Goal: Task Accomplishment & Management: Use online tool/utility

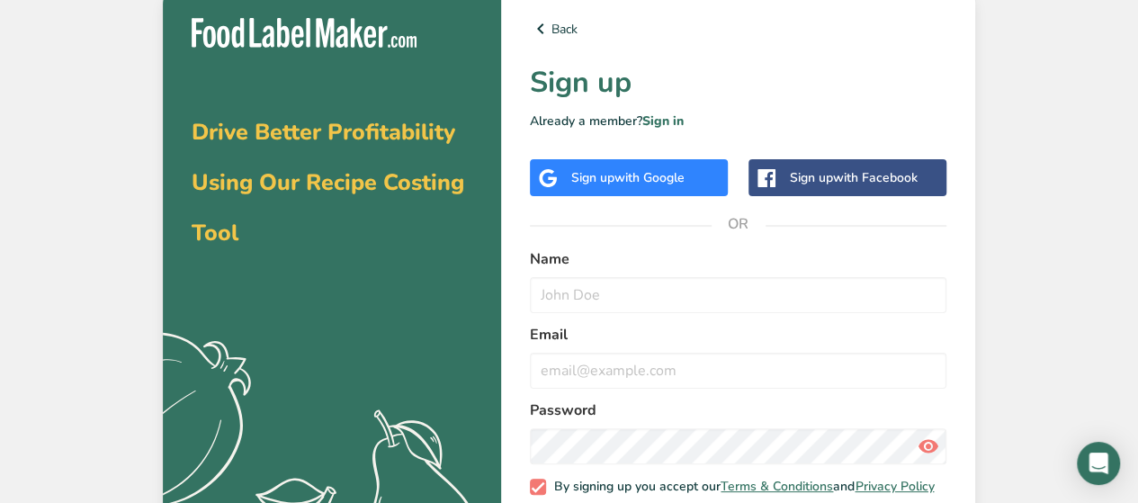
click at [697, 181] on div "Sign up with Google" at bounding box center [629, 177] width 198 height 37
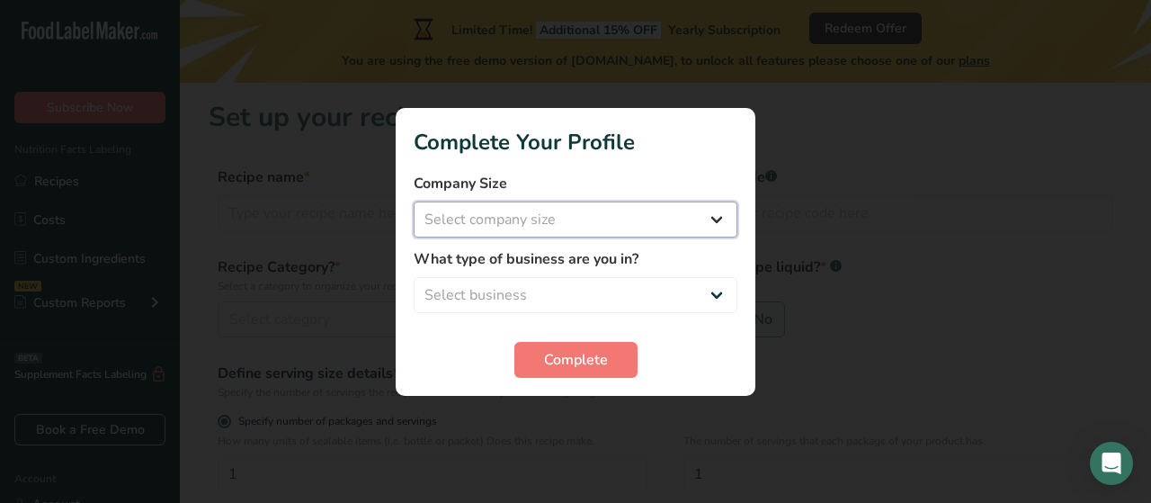
click at [486, 215] on select "Select company size Fewer than 10 Employees 10 to 50 Employees 51 to 500 Employ…" at bounding box center [576, 219] width 324 height 36
select select "1"
click at [414, 201] on select "Select company size Fewer than 10 Employees 10 to 50 Employees 51 to 500 Employ…" at bounding box center [576, 219] width 324 height 36
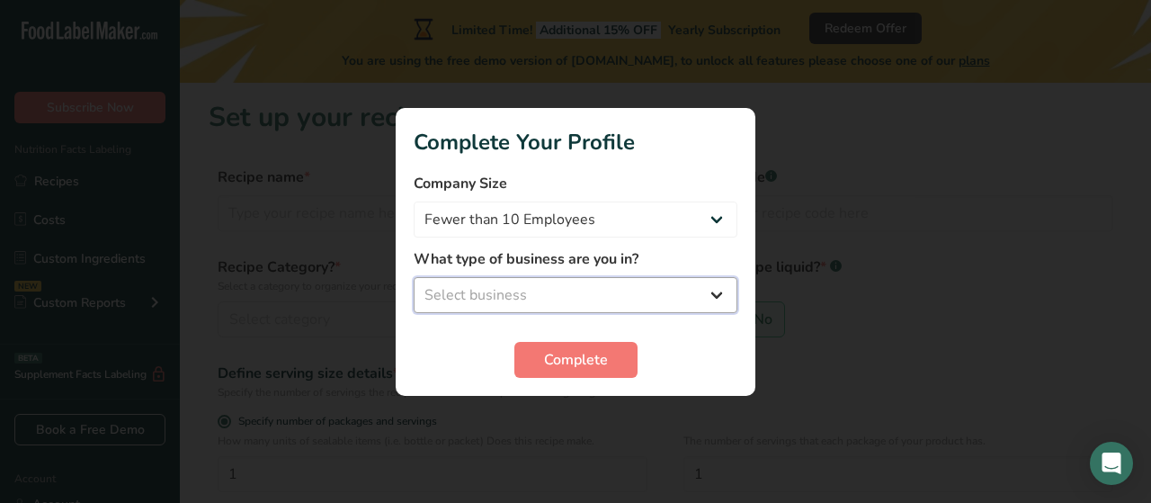
click at [482, 290] on select "Select business Packaged Food Manufacturer Restaurant & Cafe Bakery Meal Plans …" at bounding box center [576, 295] width 324 height 36
select select "5"
click at [414, 277] on select "Select business Packaged Food Manufacturer Restaurant & Cafe Bakery Meal Plans …" at bounding box center [576, 295] width 324 height 36
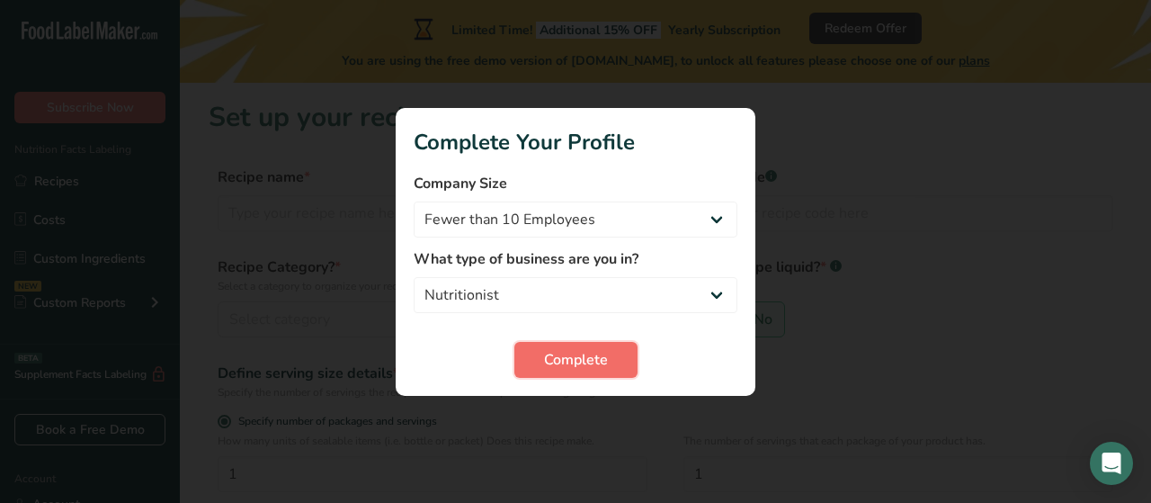
click at [554, 364] on span "Complete" at bounding box center [576, 360] width 64 height 22
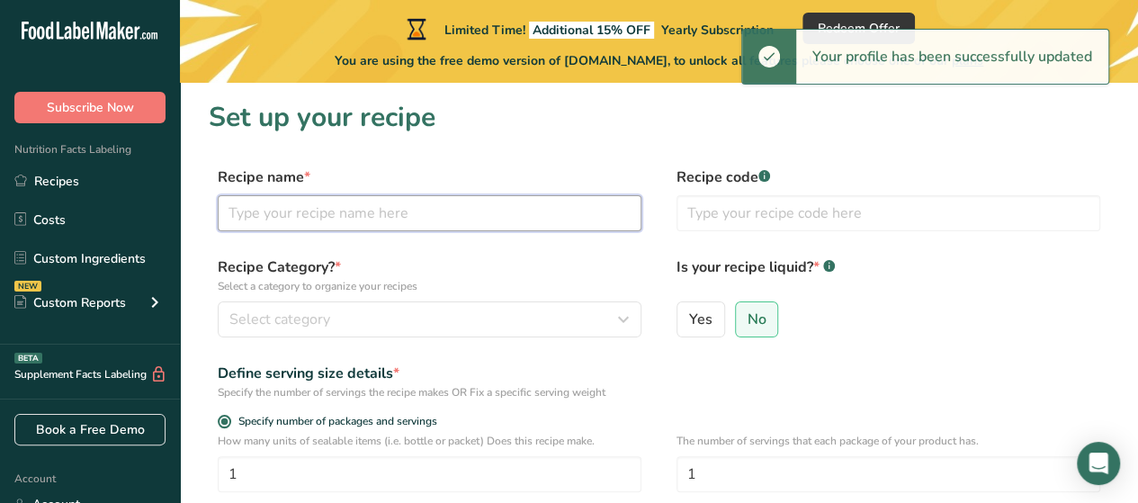
click at [365, 210] on input "text" at bounding box center [430, 213] width 424 height 36
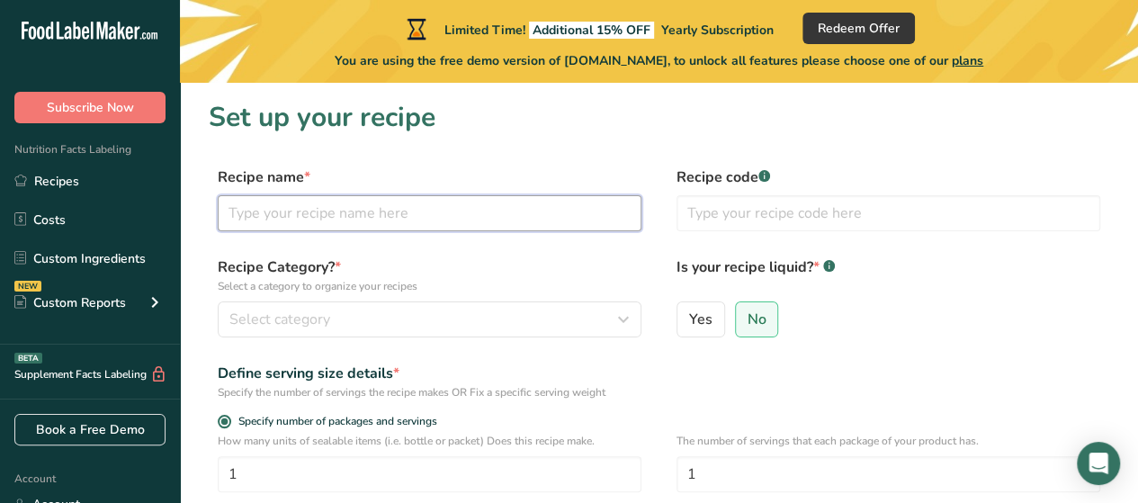
click at [365, 210] on input "text" at bounding box center [430, 213] width 424 height 36
type input "Protein Balls"
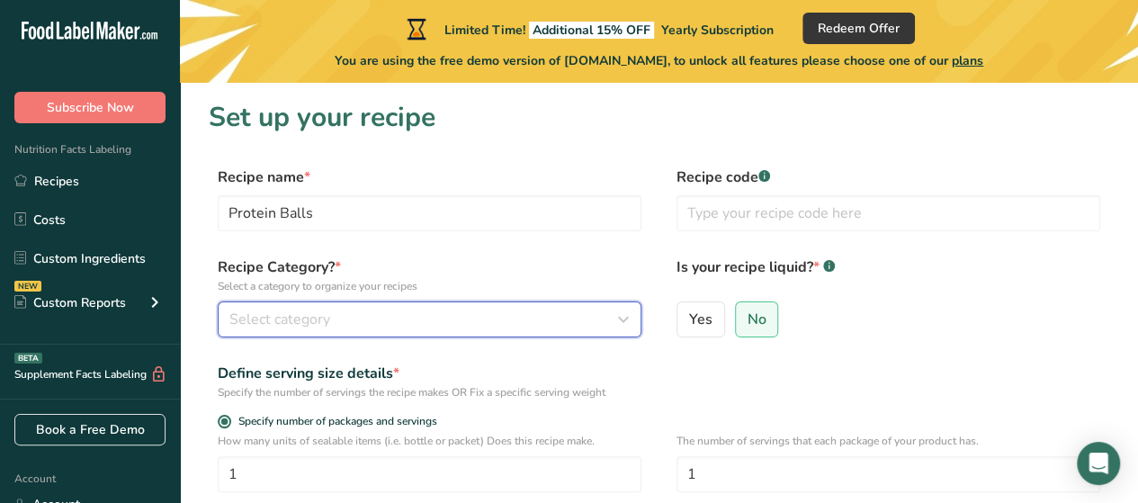
click at [607, 319] on div "Select category" at bounding box center [423, 319] width 389 height 22
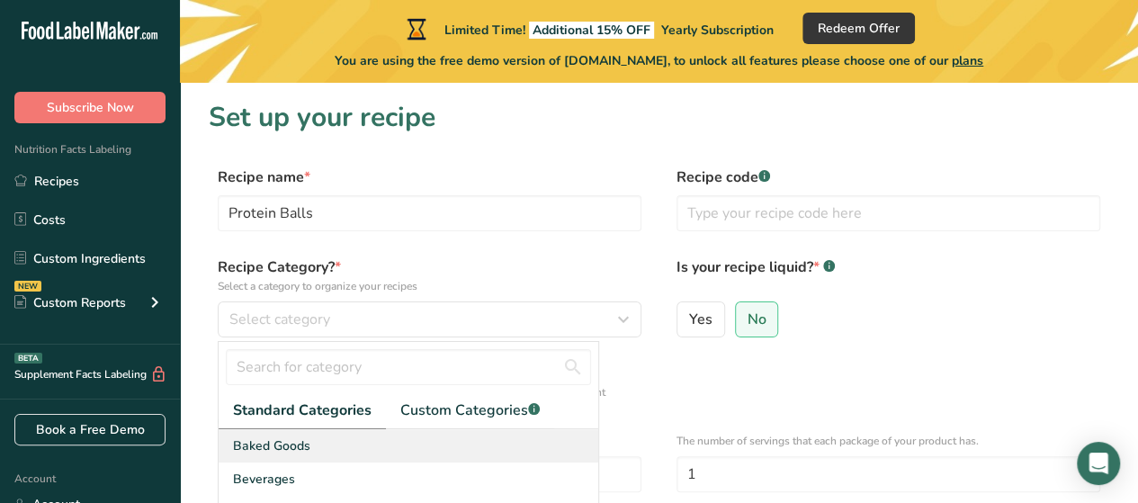
click at [274, 440] on span "Baked Goods" at bounding box center [271, 445] width 77 height 19
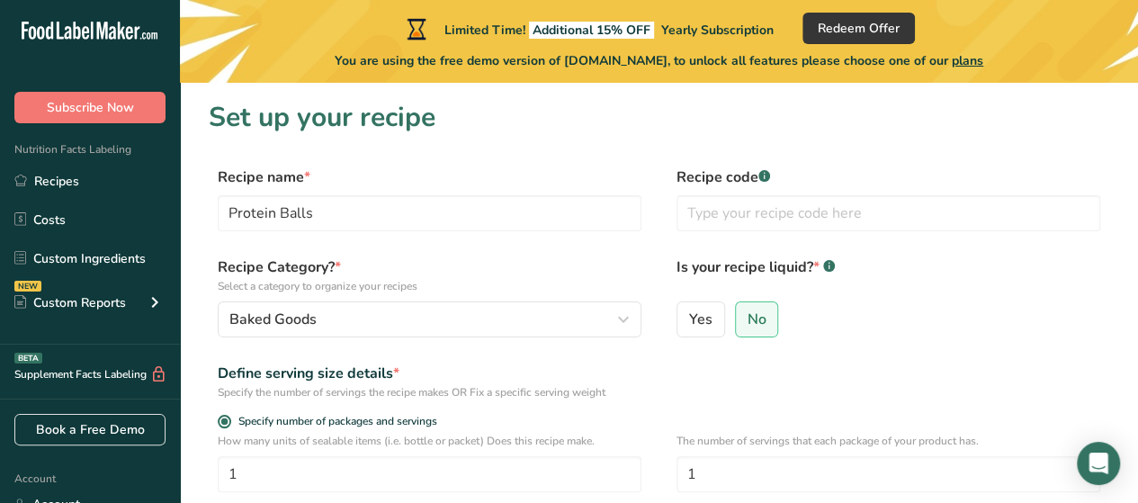
click at [540, 249] on form "Recipe name * Protein Balls Recipe code .a-a{fill:#347362;}.b-a{fill:#fff;} Rec…" at bounding box center [659, 467] width 900 height 602
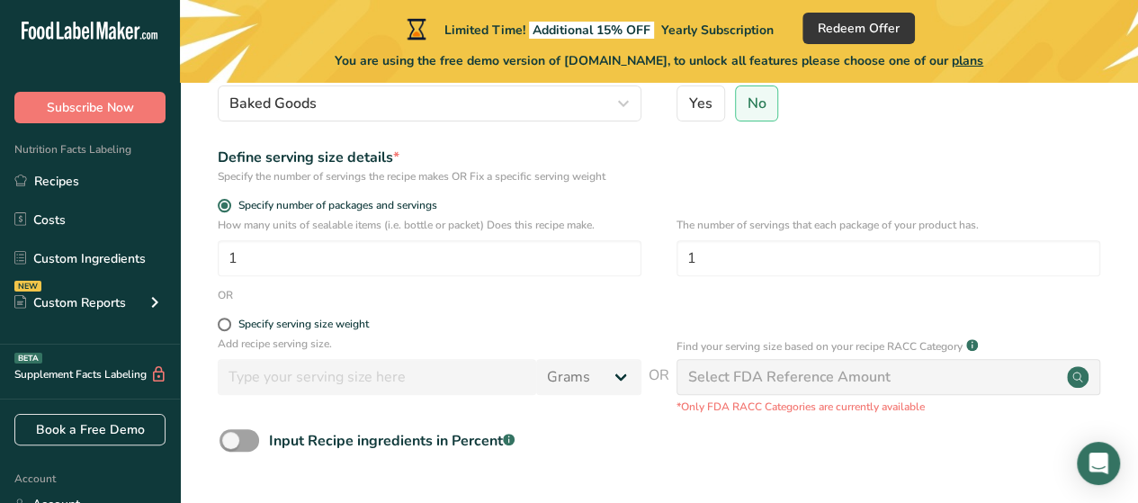
scroll to position [252, 0]
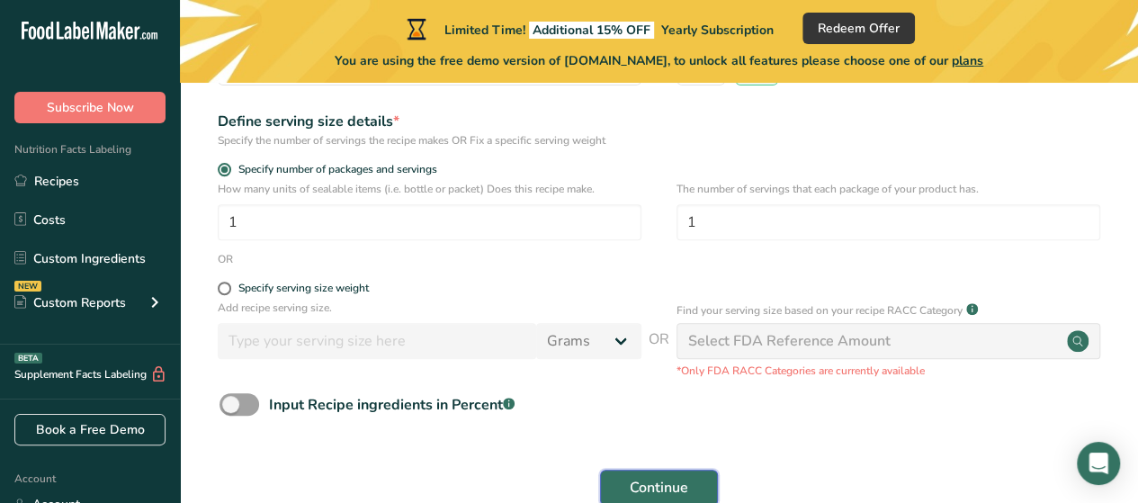
click at [646, 482] on span "Continue" at bounding box center [659, 488] width 58 height 22
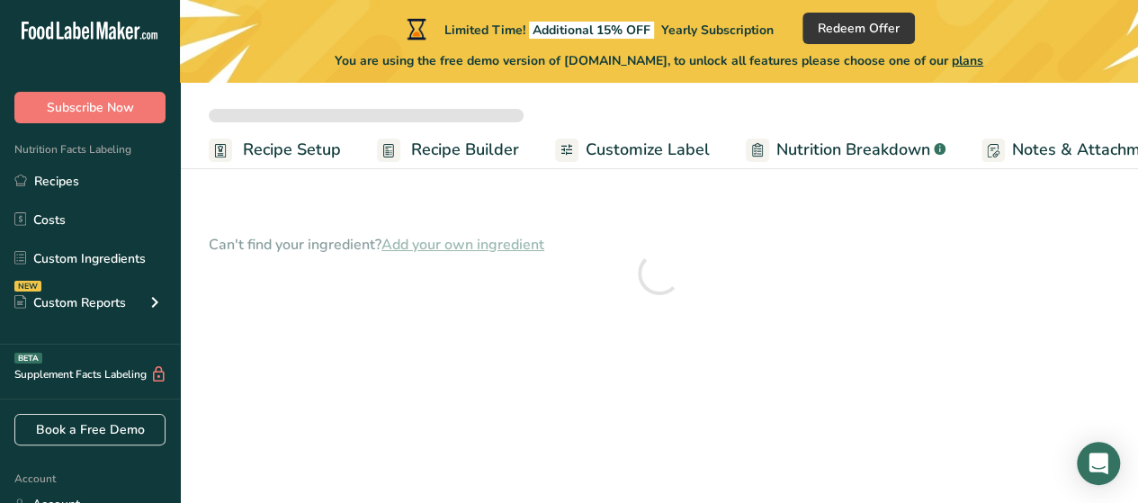
click at [500, 242] on div at bounding box center [659, 273] width 900 height 137
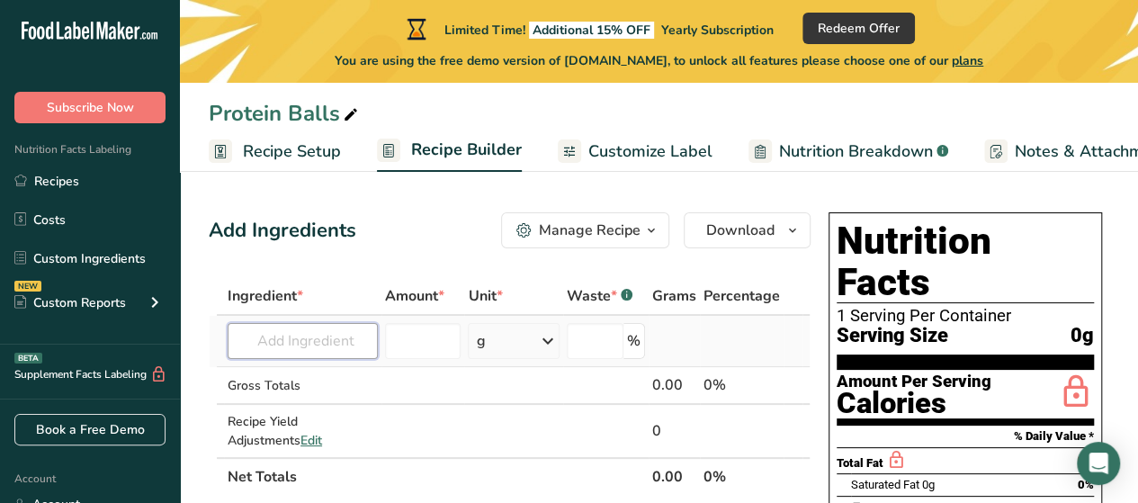
click at [281, 342] on input "text" at bounding box center [303, 341] width 150 height 36
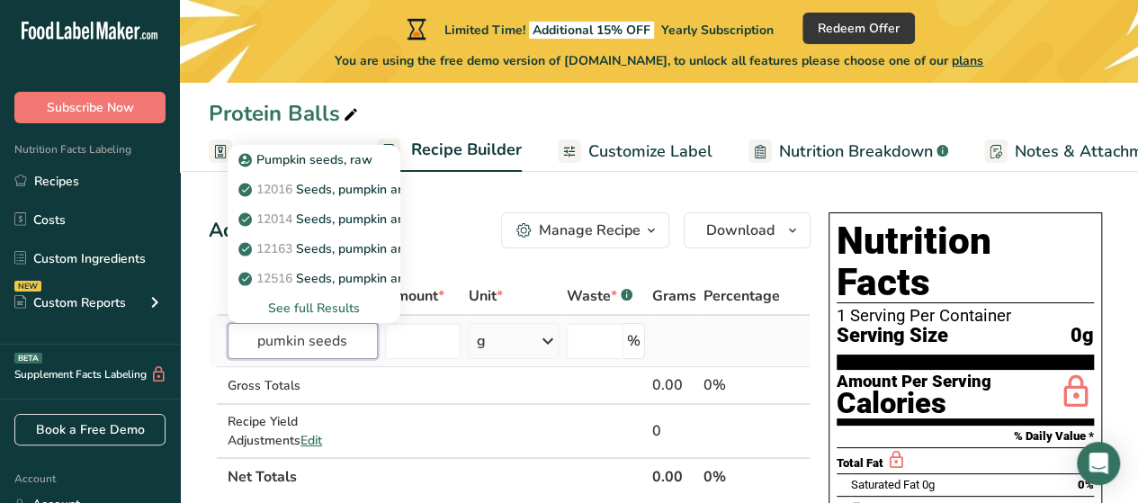
type input "pumkin seeds"
click at [522, 340] on div "g" at bounding box center [514, 341] width 92 height 36
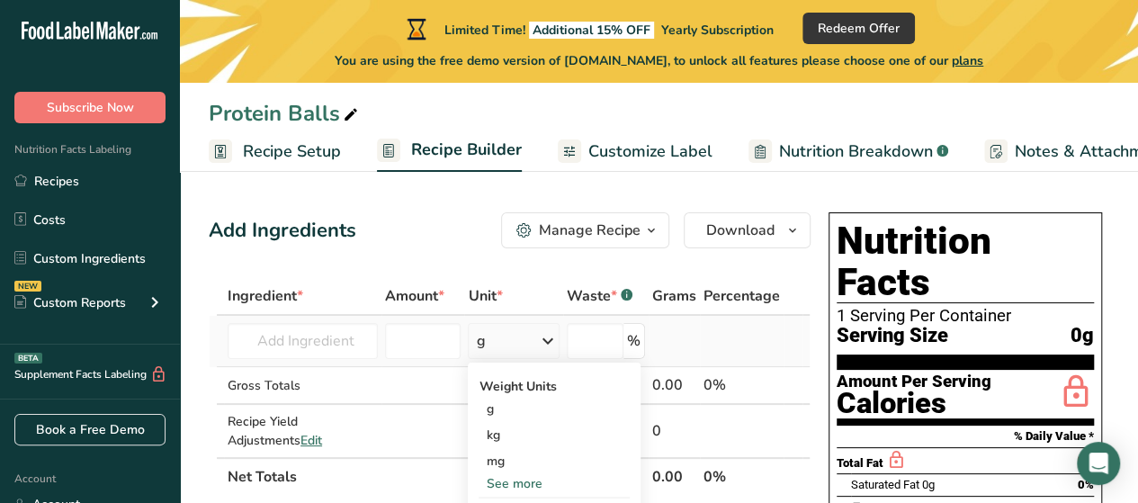
click at [503, 484] on div "See more" at bounding box center [553, 483] width 151 height 19
click at [429, 343] on input "number" at bounding box center [423, 341] width 76 height 36
click at [276, 348] on input "text" at bounding box center [303, 341] width 150 height 36
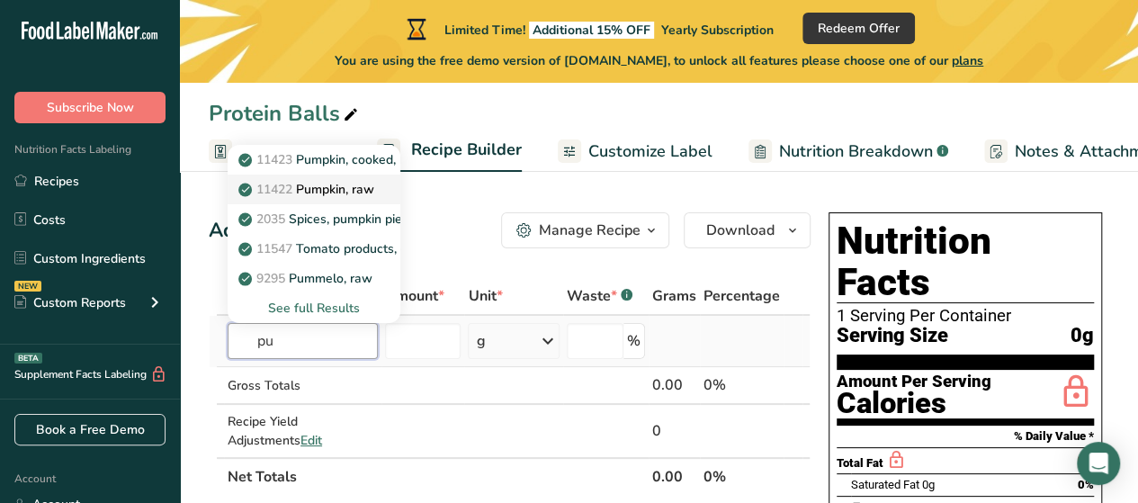
type input "pu"
click at [320, 186] on p "11422 Pumpkin, raw" at bounding box center [308, 189] width 132 height 19
type input "Pumpkin, raw"
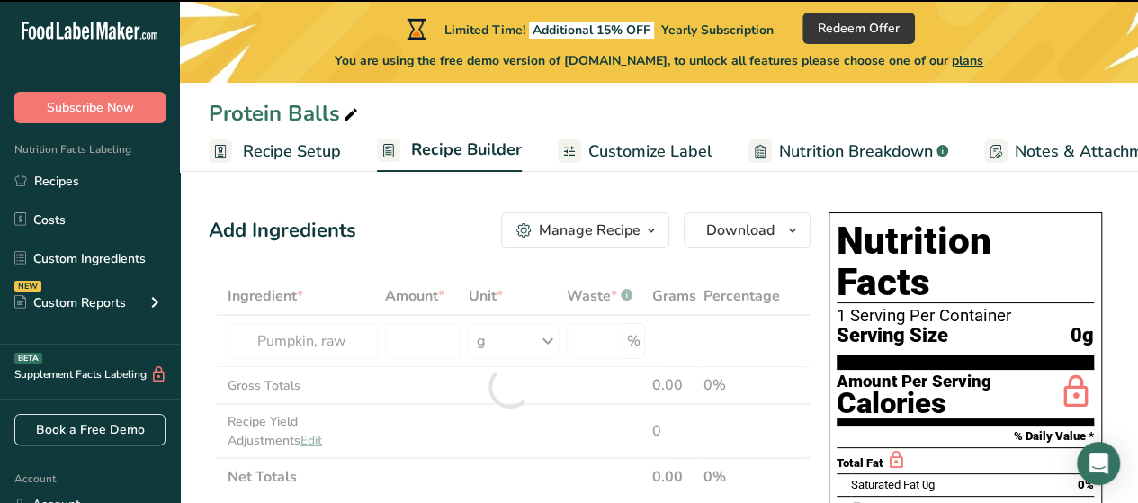
click at [338, 344] on div at bounding box center [510, 386] width 602 height 219
type input "0"
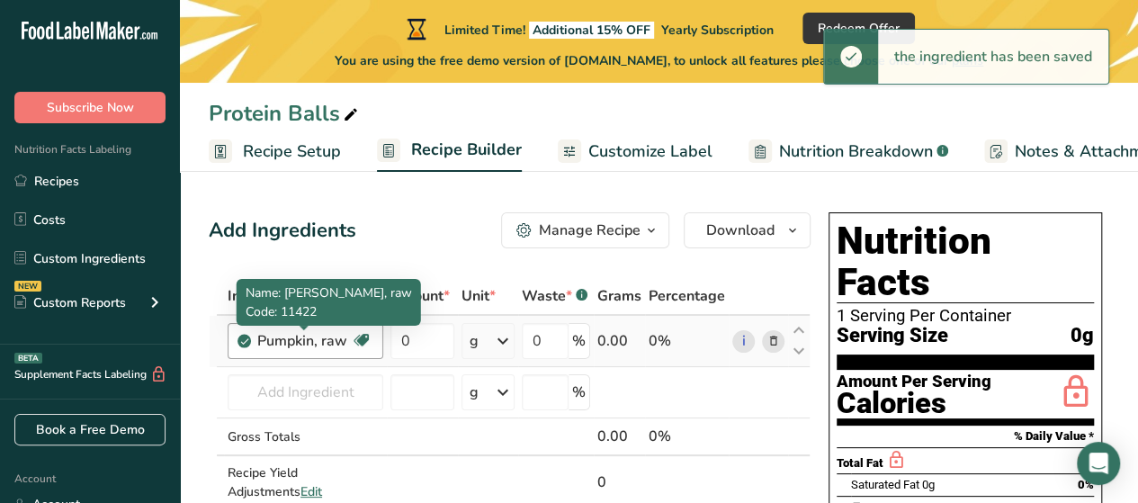
click at [339, 338] on div "Pumpkin, raw" at bounding box center [304, 341] width 94 height 22
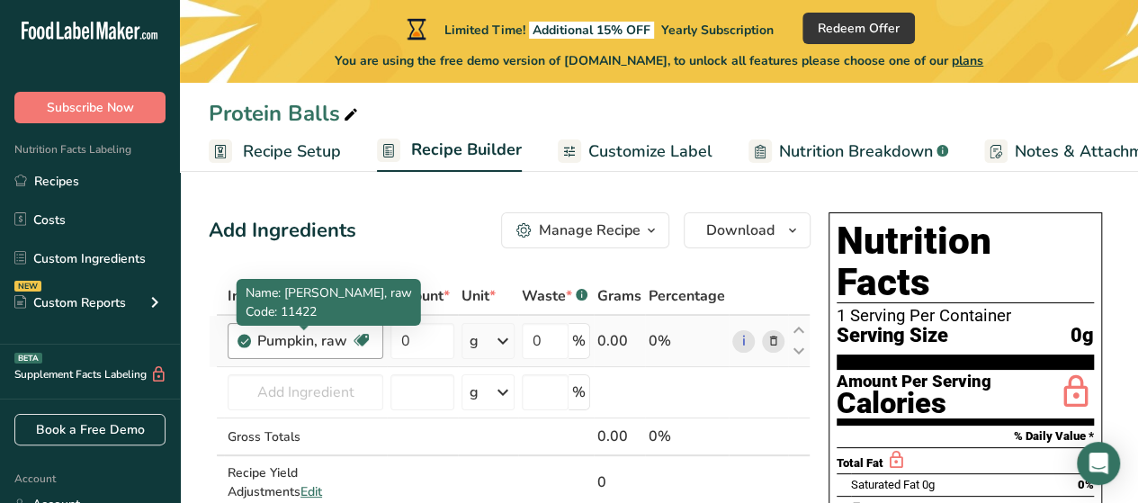
click at [317, 350] on div "Pumpkin, raw" at bounding box center [304, 341] width 94 height 22
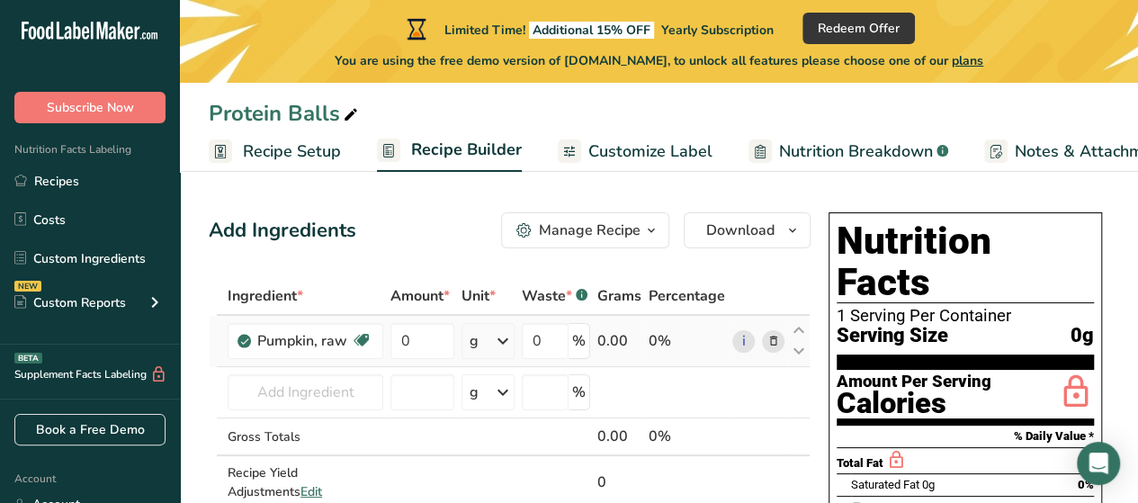
click at [772, 343] on icon at bounding box center [772, 341] width 13 height 19
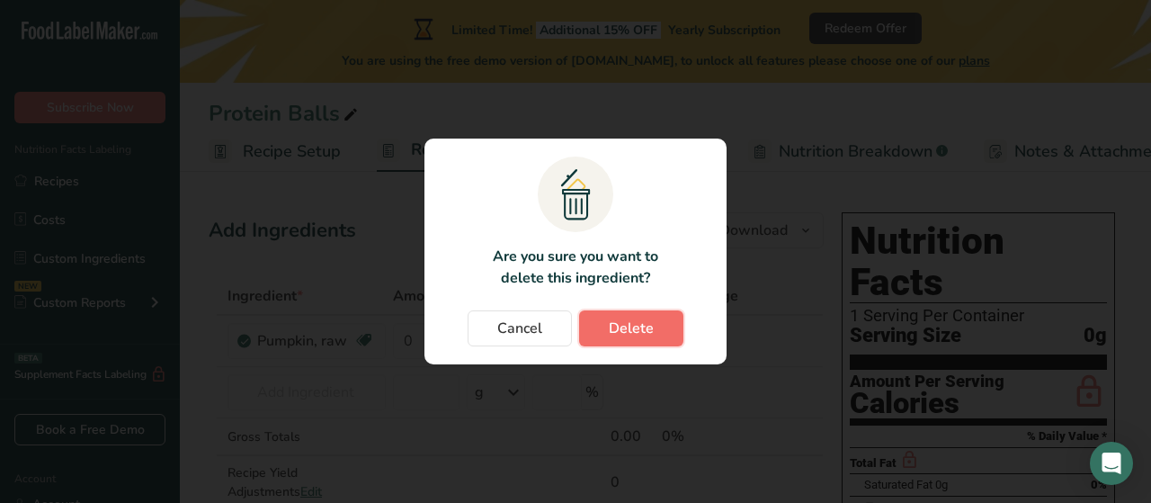
click at [615, 328] on span "Delete" at bounding box center [631, 328] width 45 height 22
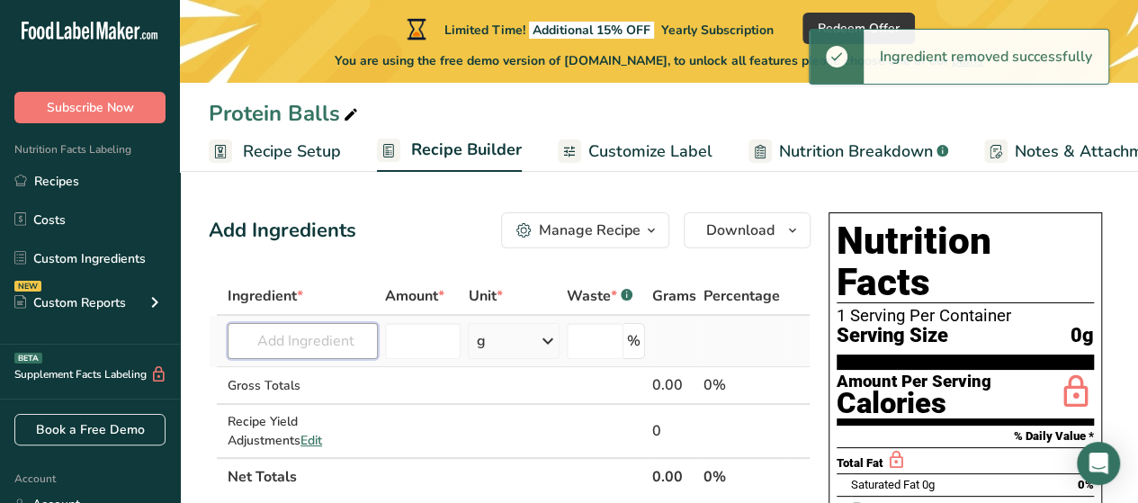
click at [302, 335] on input "text" at bounding box center [303, 341] width 150 height 36
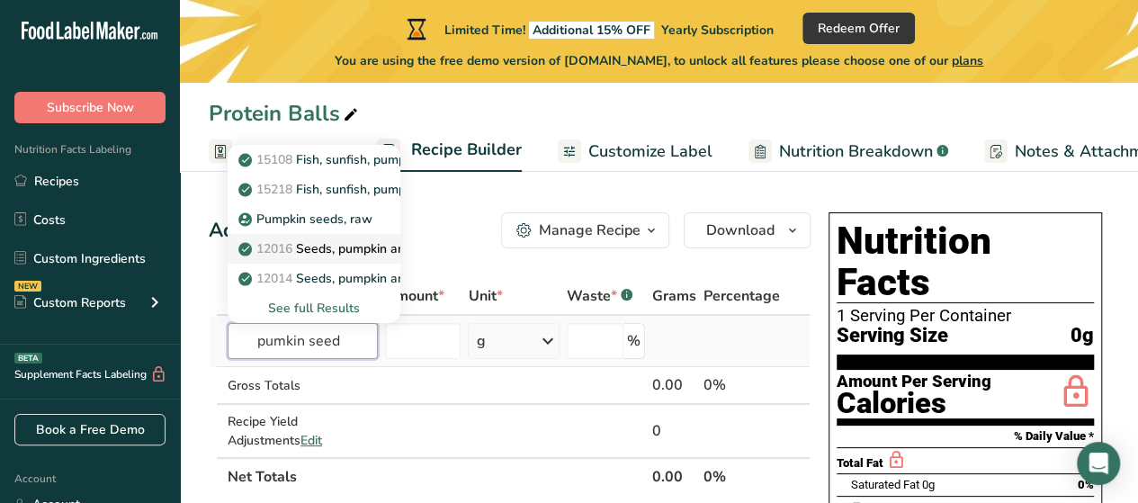
type input "pumkin seed"
click at [326, 247] on p "12016 Seeds, pumpkin and squash seed kernels, roasted, without salt" at bounding box center [451, 248] width 418 height 19
type input "Seeds, pumpkin and squash seed kernels, roasted, without salt"
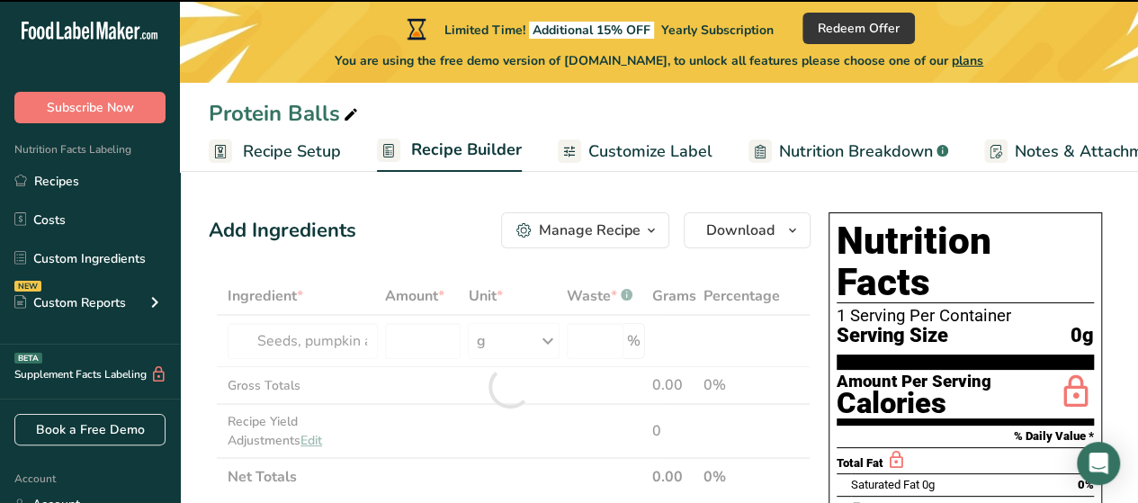
type input "0"
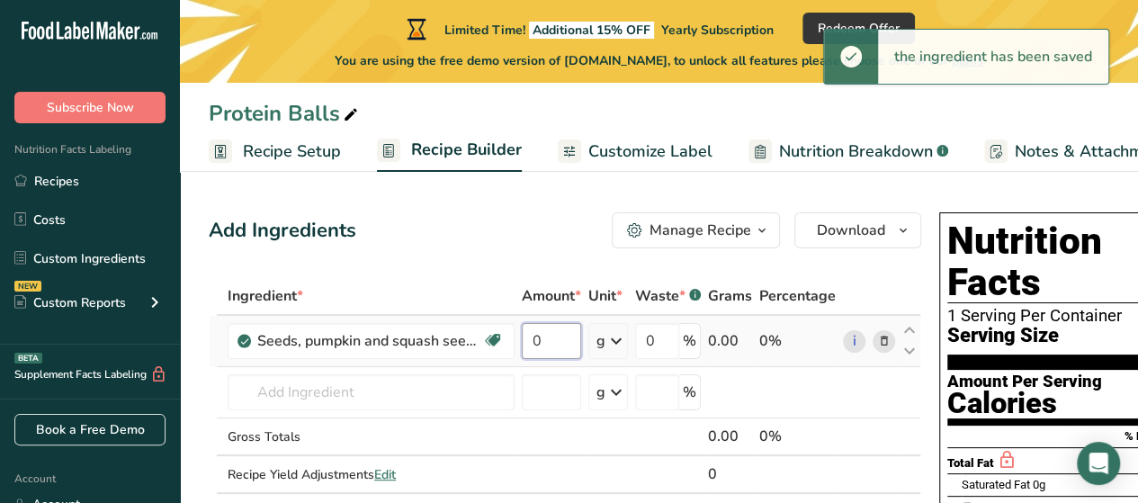
click at [554, 343] on input "0" at bounding box center [551, 341] width 59 height 36
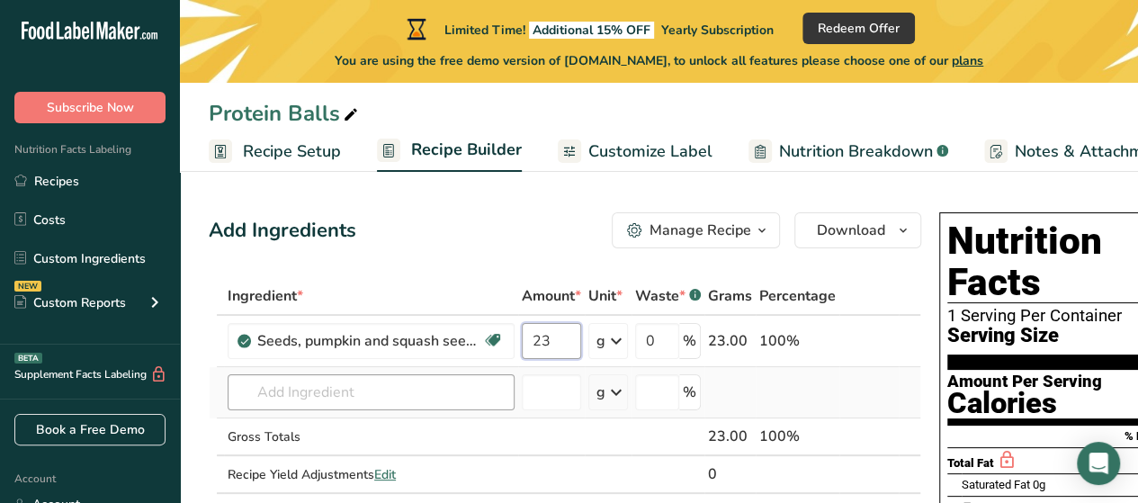
type input "23"
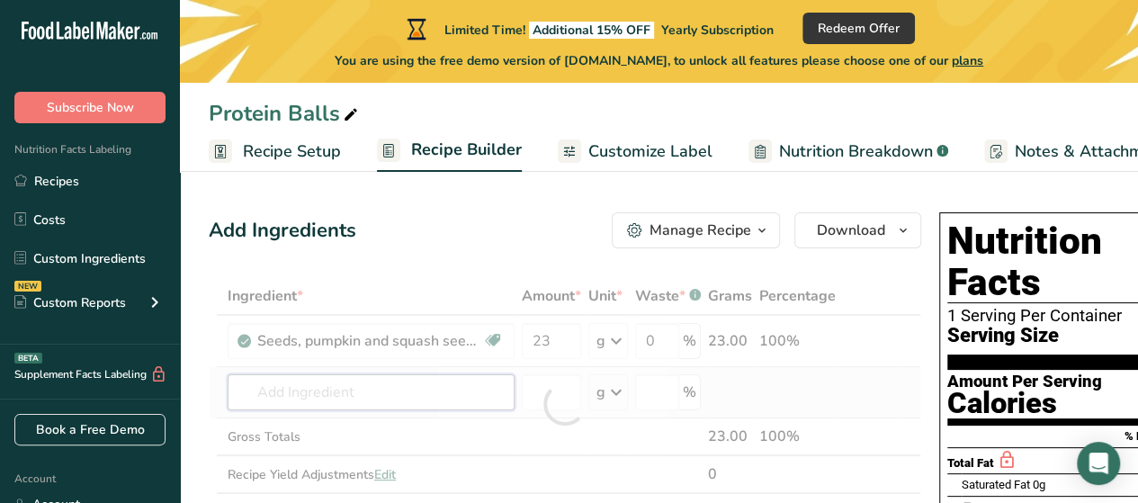
click at [434, 398] on div "Ingredient * Amount * Unit * Waste * .a-a{fill:#347362;}.b-a{fill:#fff;} Grams …" at bounding box center [565, 404] width 712 height 254
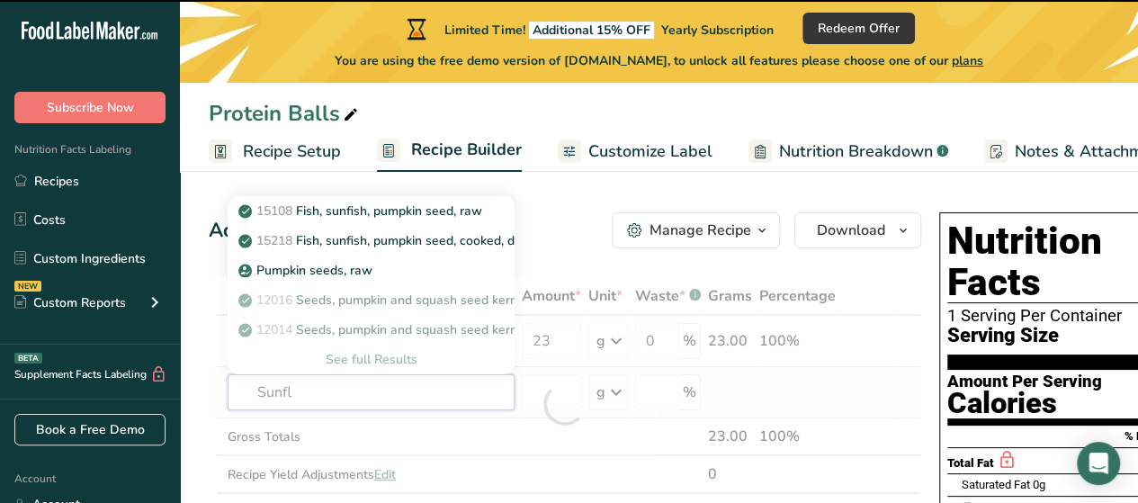
type input "Sunflo"
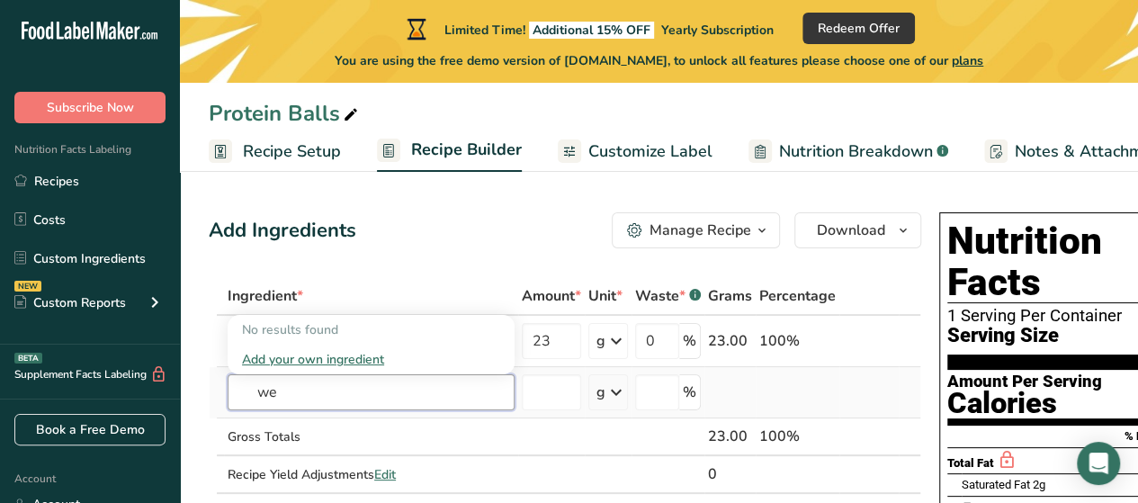
type input "w"
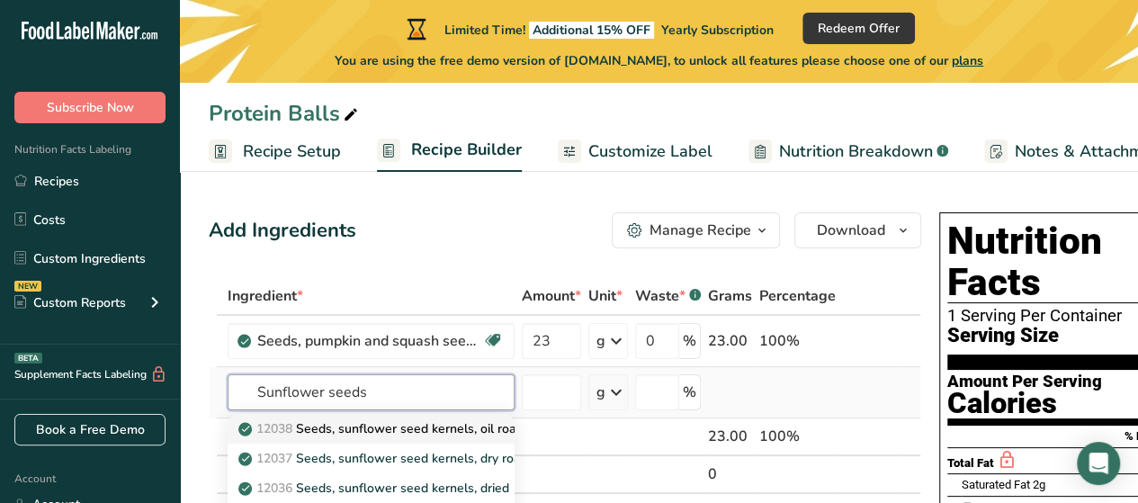
type input "Sunflower seeds"
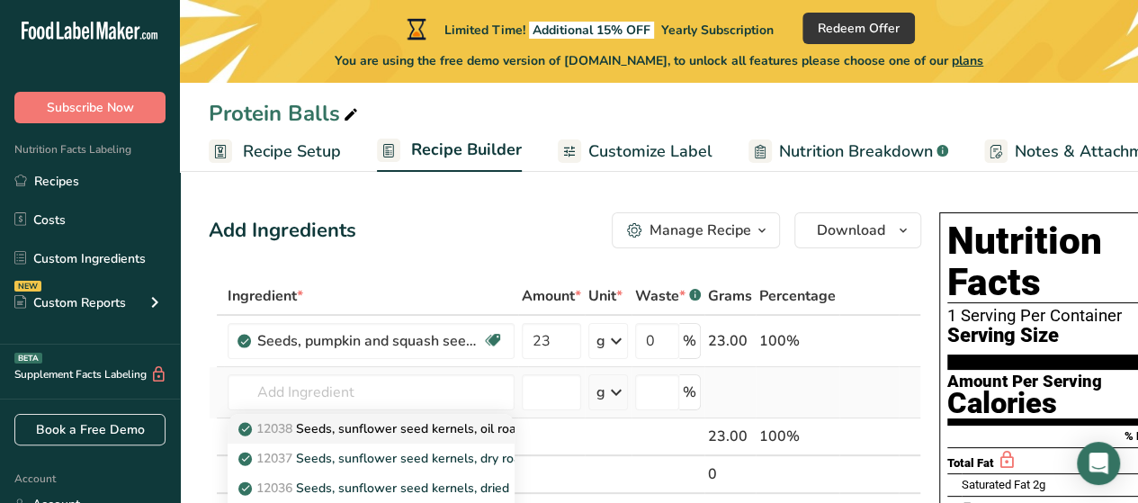
click at [394, 425] on p "12038 Seeds, sunflower seed kernels, oil roasted, without salt" at bounding box center [429, 428] width 375 height 19
type input "Seeds, sunflower seed kernels, oil roasted, without salt"
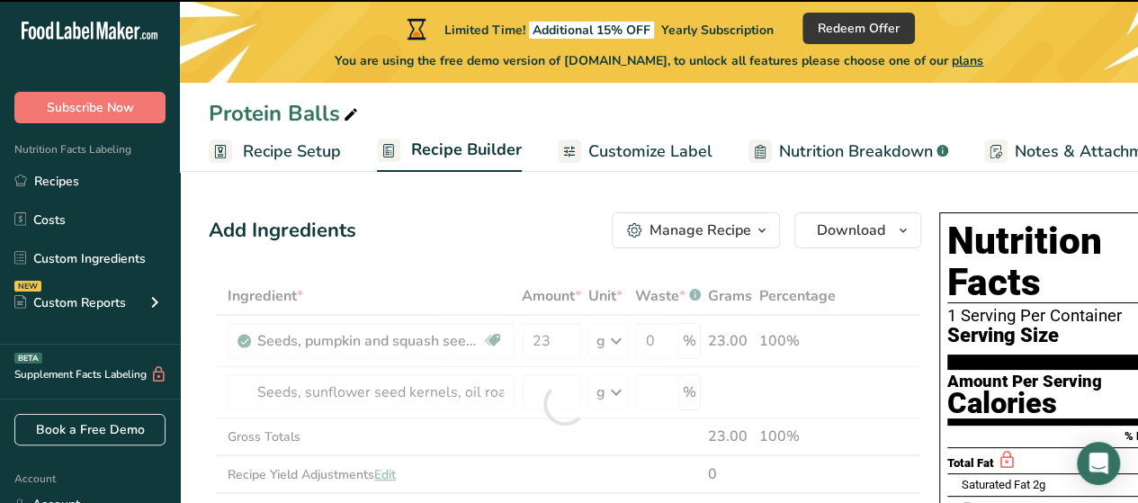
click at [565, 404] on div at bounding box center [565, 404] width 0 height 0
type input "0"
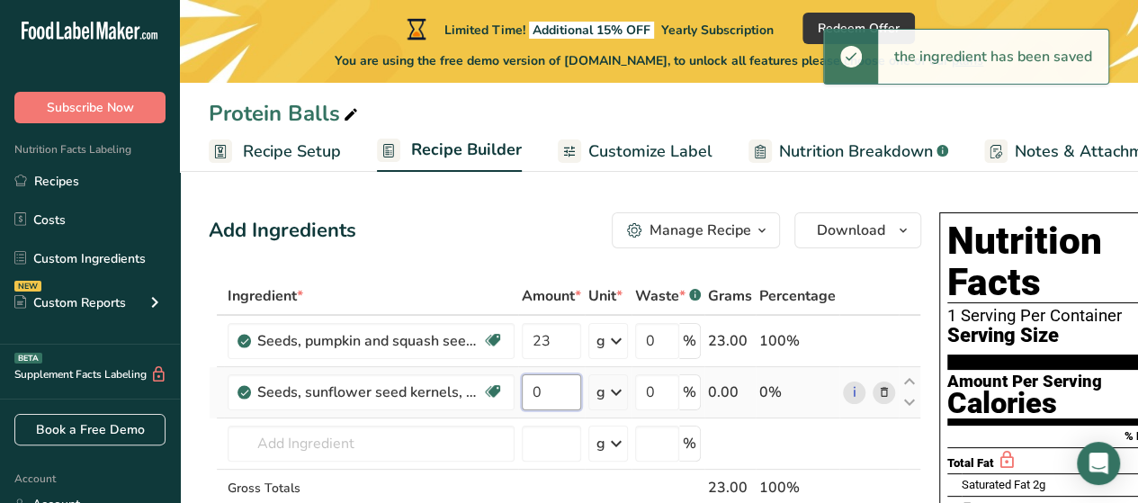
click at [538, 396] on input "0" at bounding box center [551, 392] width 59 height 36
type input "70"
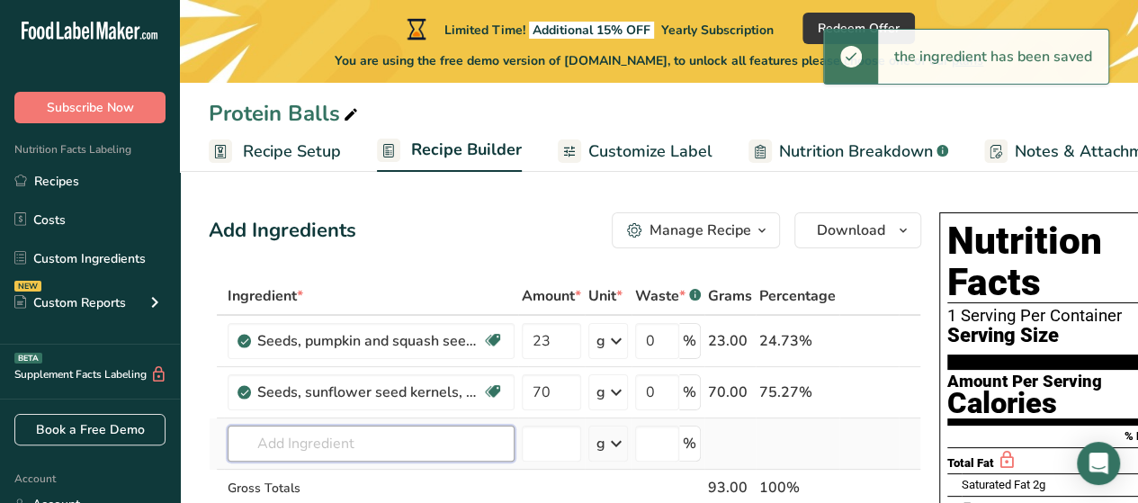
click at [428, 445] on div "Ingredient * Amount * Unit * Waste * .a-a{fill:#347362;}.b-a{fill:#fff;} Grams …" at bounding box center [565, 429] width 712 height 305
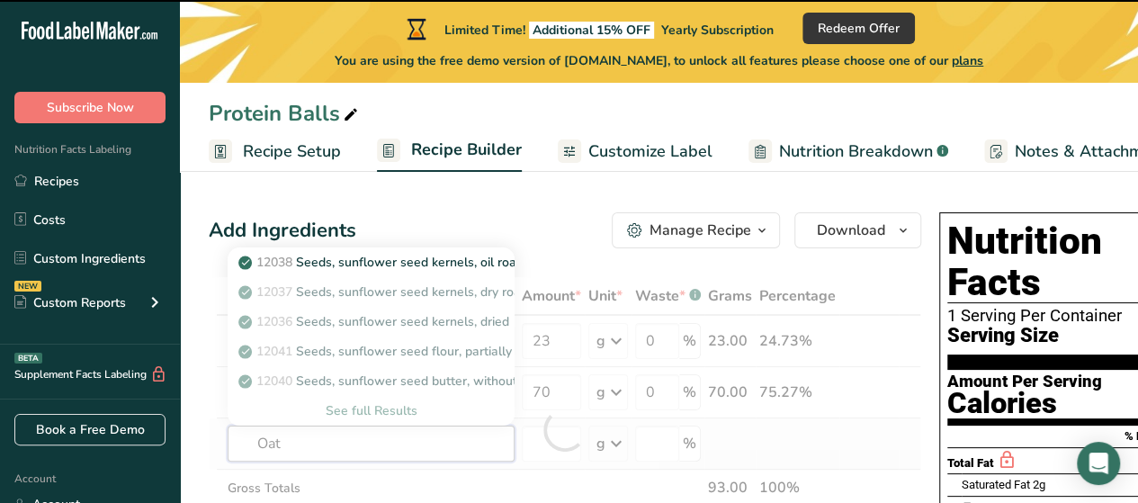
type input "Oats"
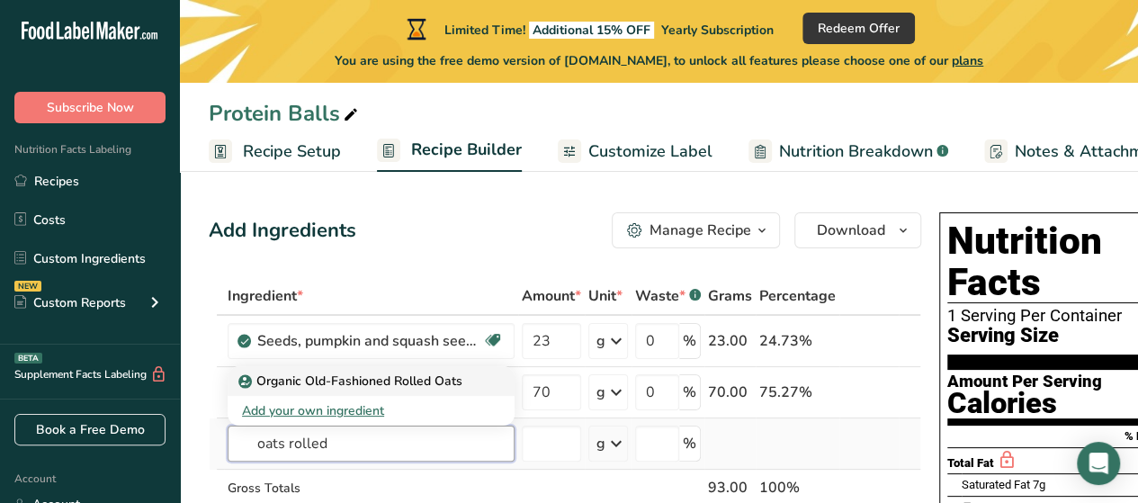
type input "oats rolled"
click at [363, 381] on p "Organic Old-Fashioned Rolled Oats" at bounding box center [352, 380] width 220 height 19
type input "Organic Old-Fashioned Rolled Oats"
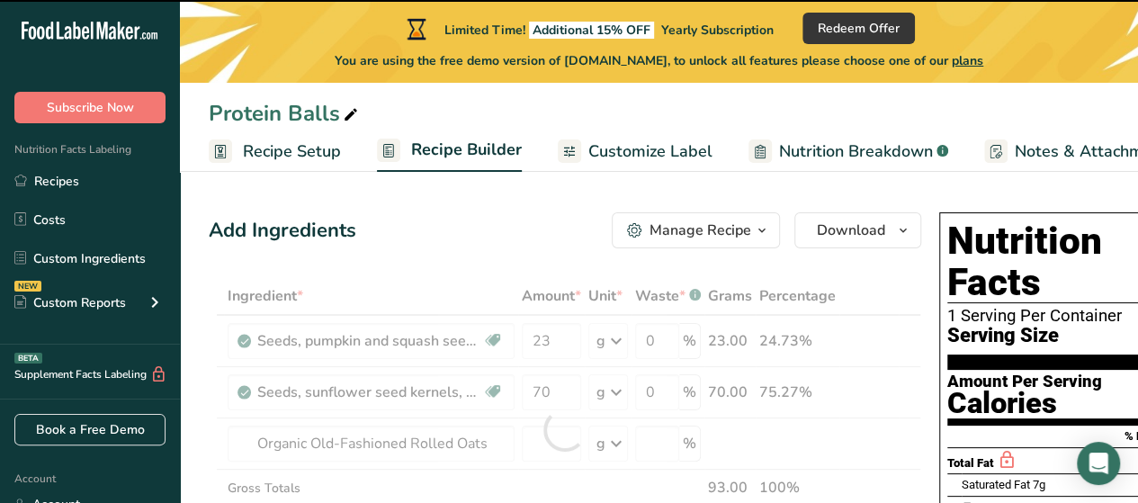
click at [543, 442] on div at bounding box center [565, 429] width 712 height 305
type input "0"
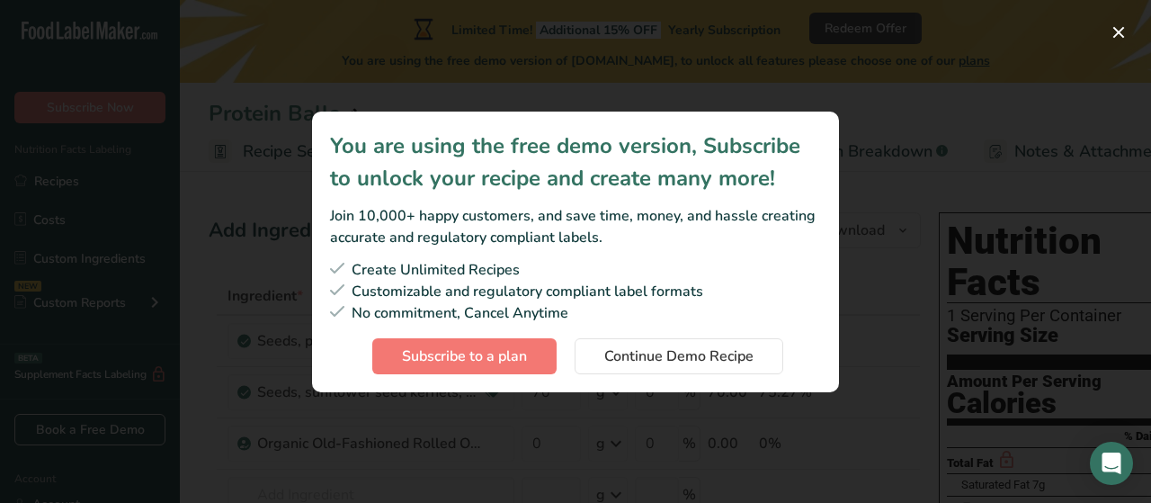
click at [872, 334] on div "Subscription modal" at bounding box center [575, 251] width 1151 height 503
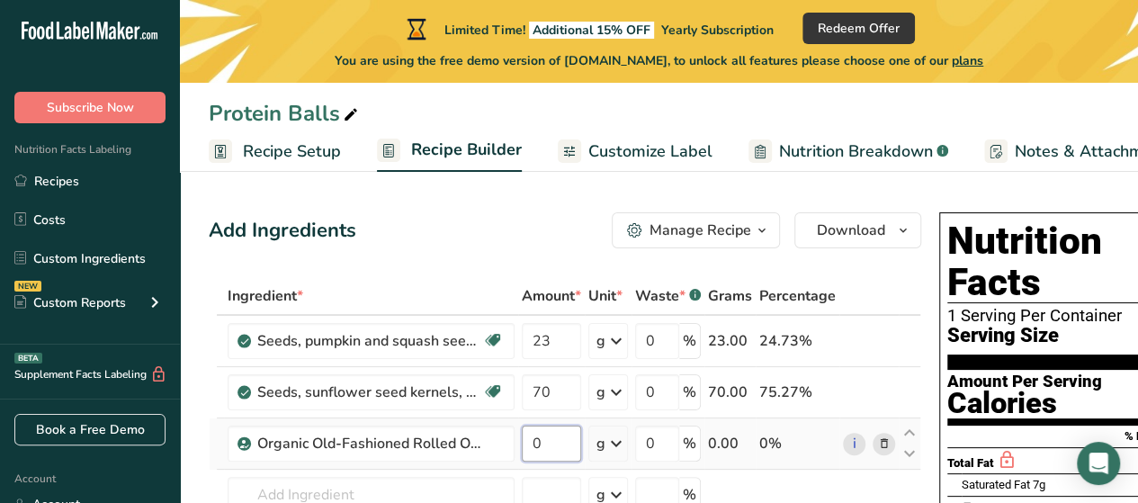
click at [537, 447] on input "0" at bounding box center [551, 443] width 59 height 36
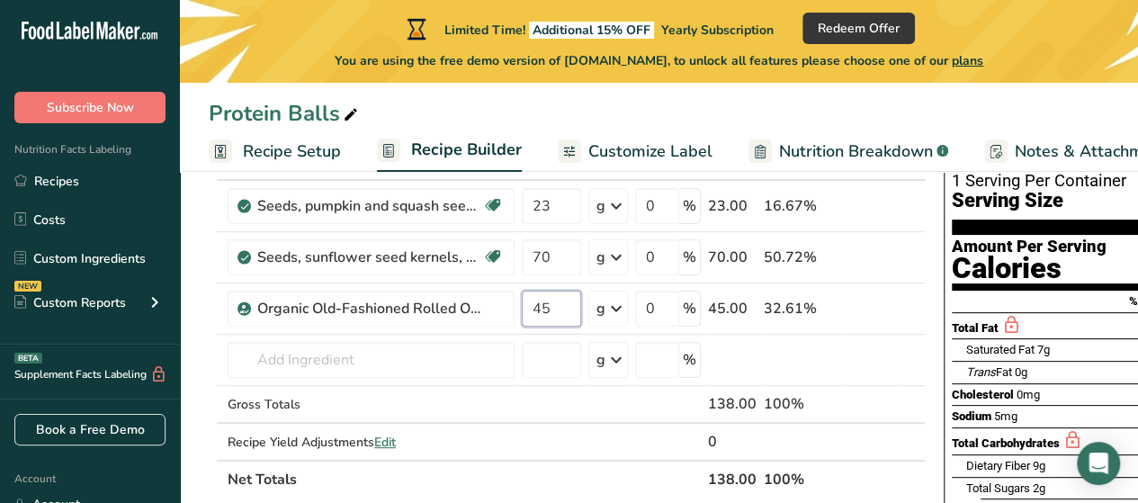
scroll to position [164, 0]
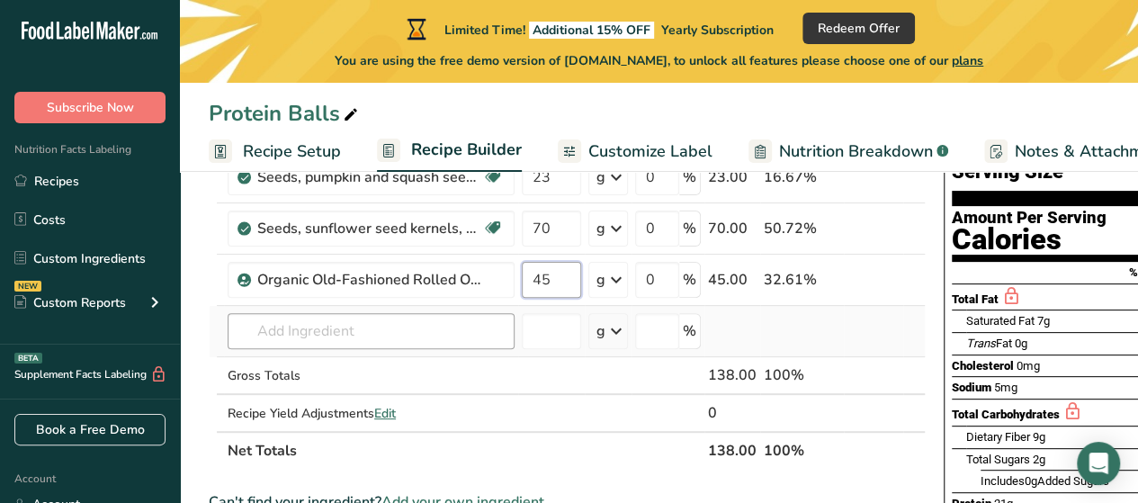
type input "45"
click at [350, 343] on div "Ingredient * Amount * Unit * Waste * .a-a{fill:#347362;}.b-a{fill:#fff;} Grams …" at bounding box center [567, 291] width 717 height 356
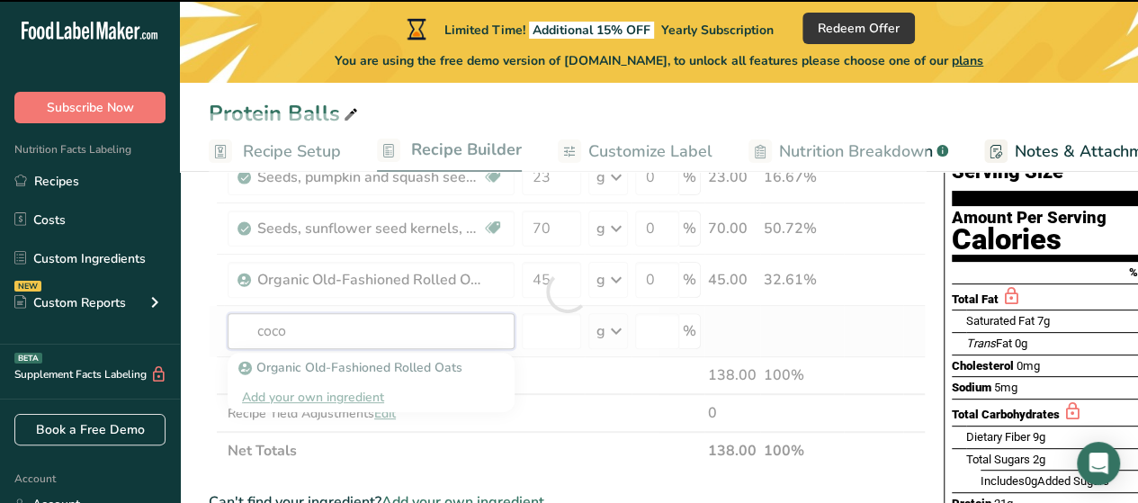
type input "cocoa"
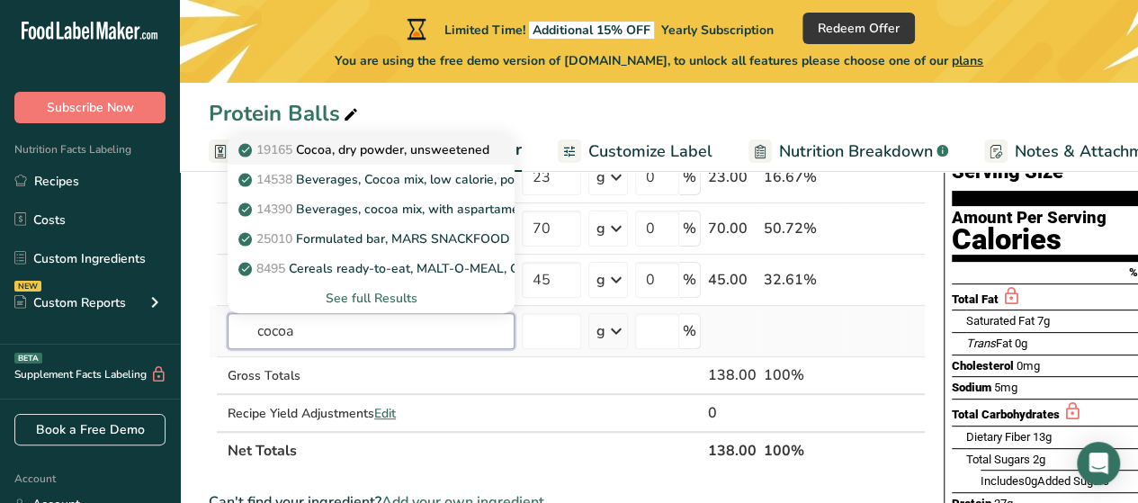
type input "cocoa"
click at [344, 156] on p "19165 Cocoa, dry powder, unsweetened" at bounding box center [365, 149] width 247 height 19
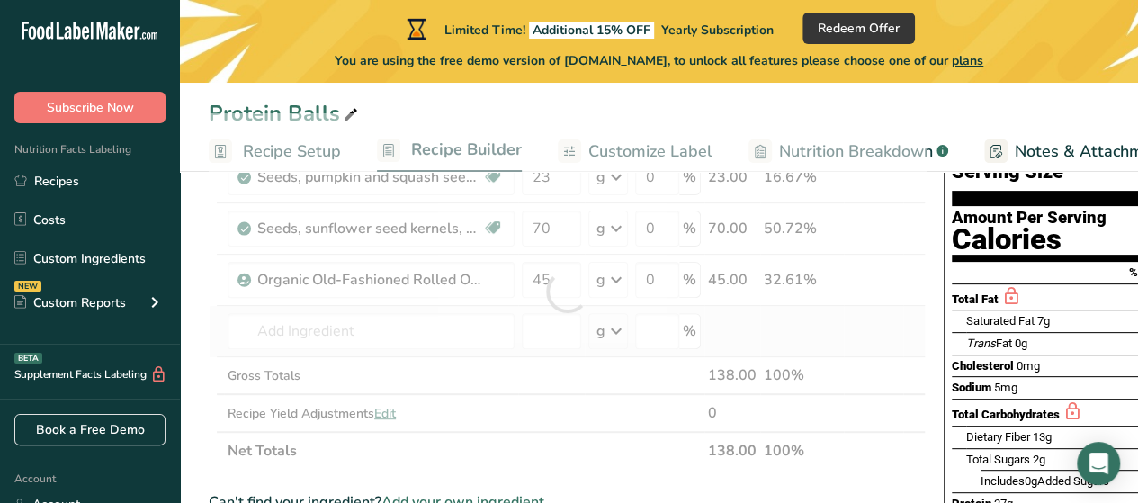
type input "Cocoa, dry powder, unsweetened"
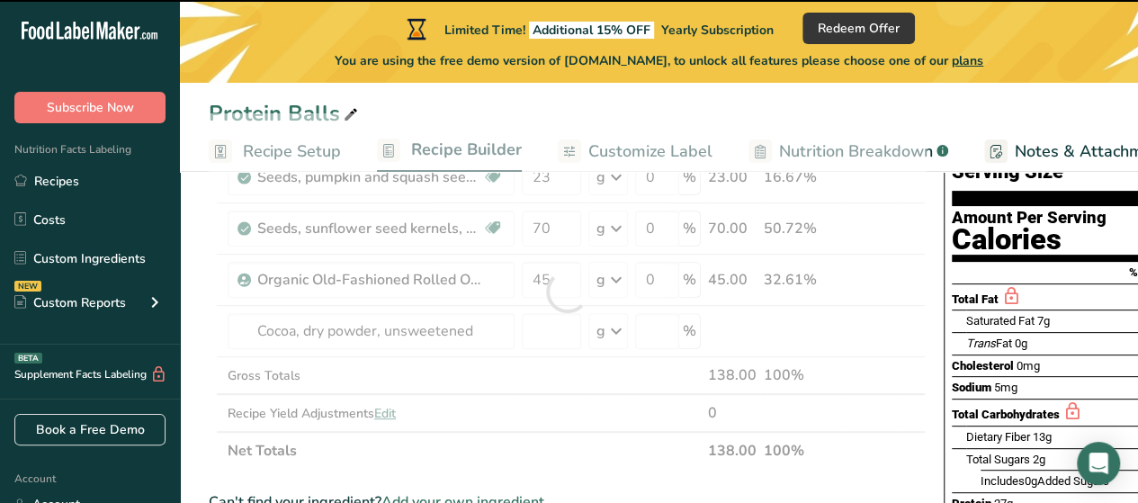
click at [559, 328] on div at bounding box center [567, 291] width 717 height 356
type input "0"
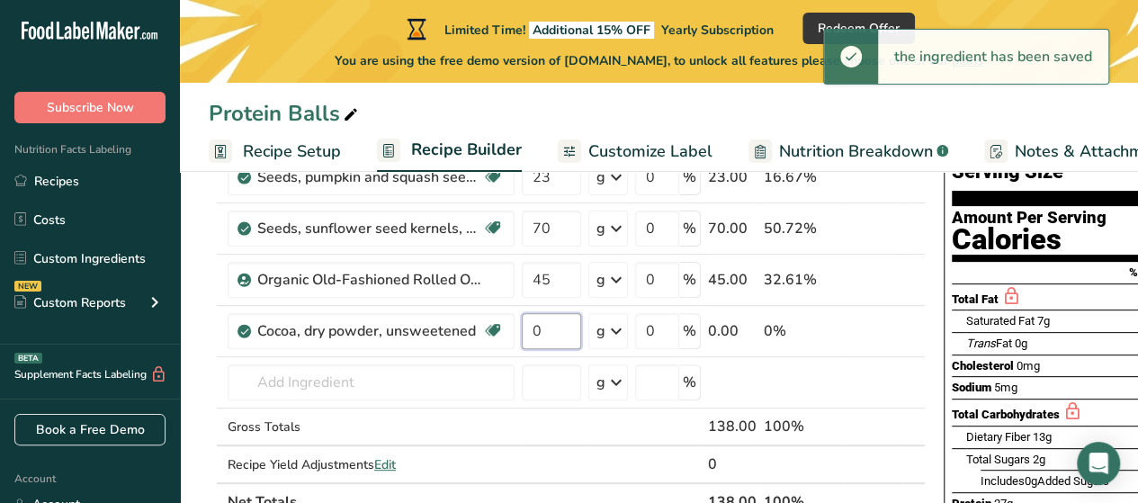
click at [538, 334] on input "0" at bounding box center [551, 331] width 59 height 36
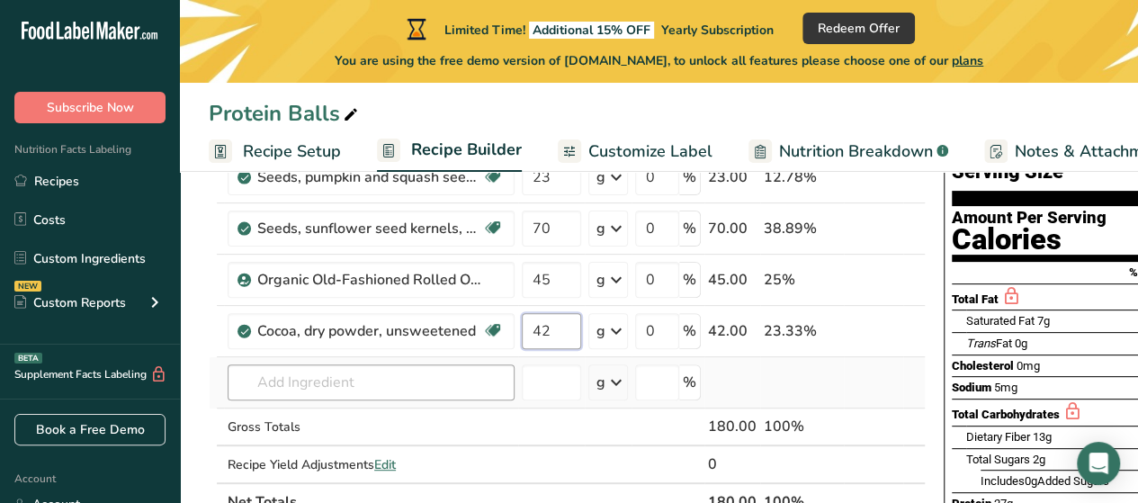
type input "42"
click at [412, 384] on div "Ingredient * Amount * Unit * Waste * .a-a{fill:#347362;}.b-a{fill:#fff;} Grams …" at bounding box center [567, 316] width 717 height 407
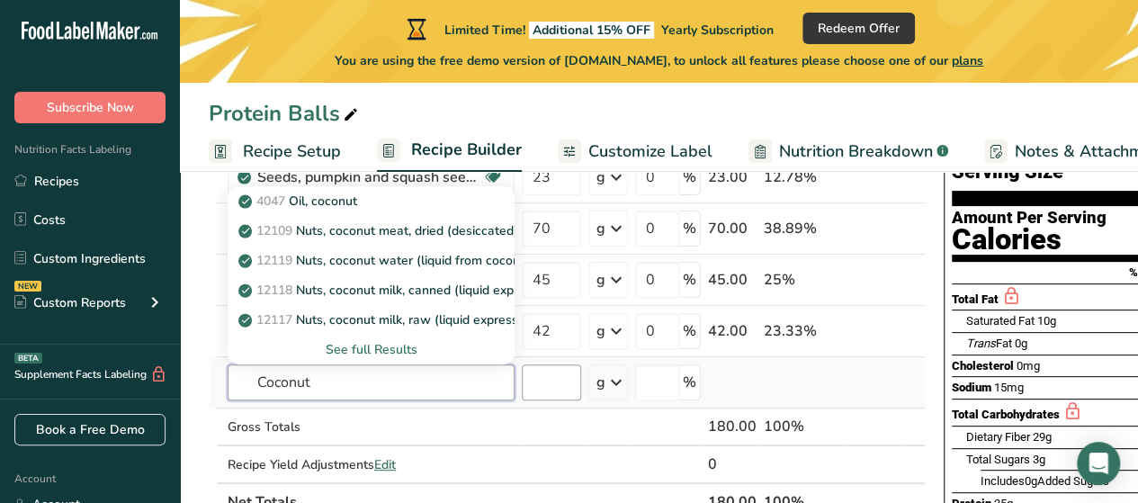
type input "Coconut"
click at [540, 393] on input "number" at bounding box center [551, 382] width 59 height 36
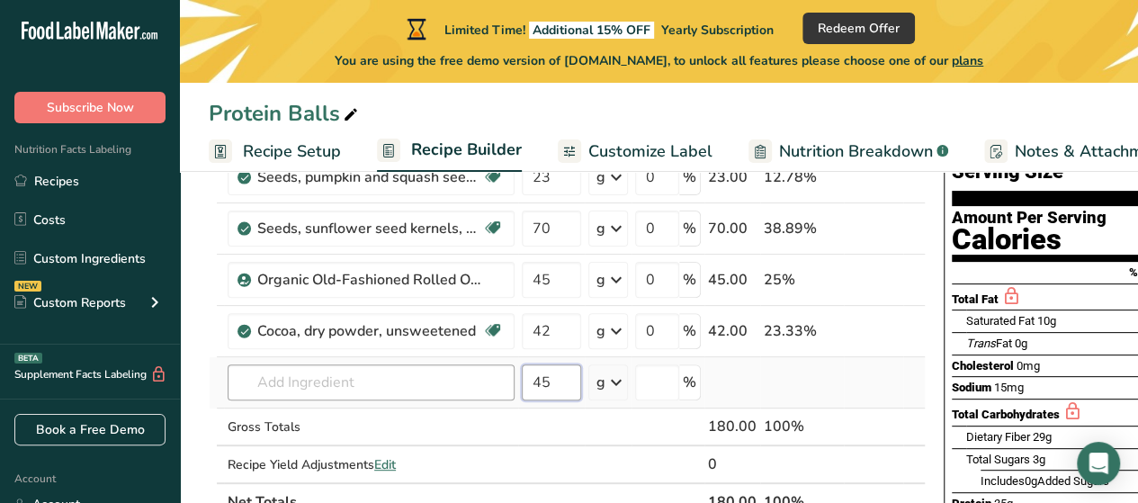
type input "45"
click at [421, 375] on input "text" at bounding box center [371, 382] width 287 height 36
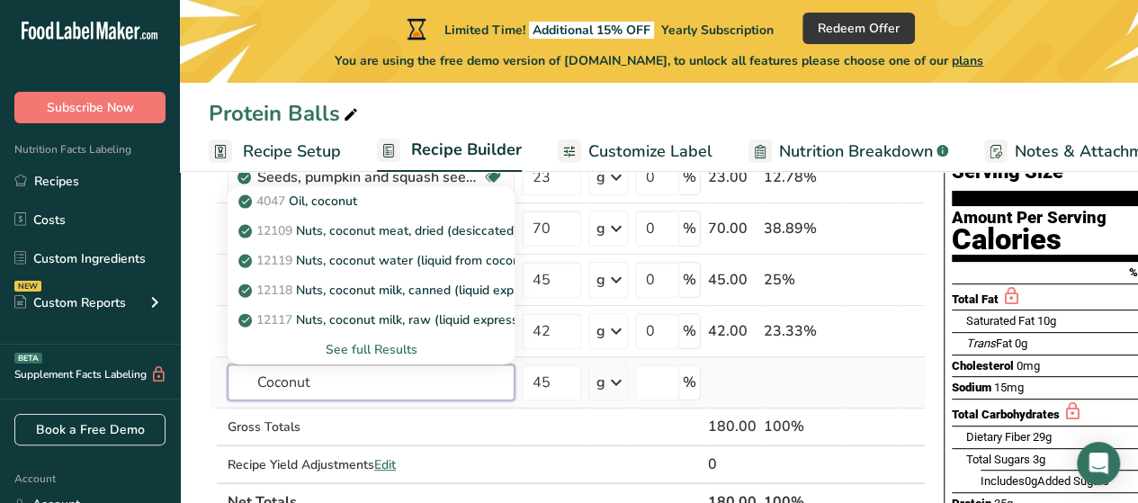
click at [357, 384] on input "Coconut" at bounding box center [371, 382] width 287 height 36
type input "Coconut dried"
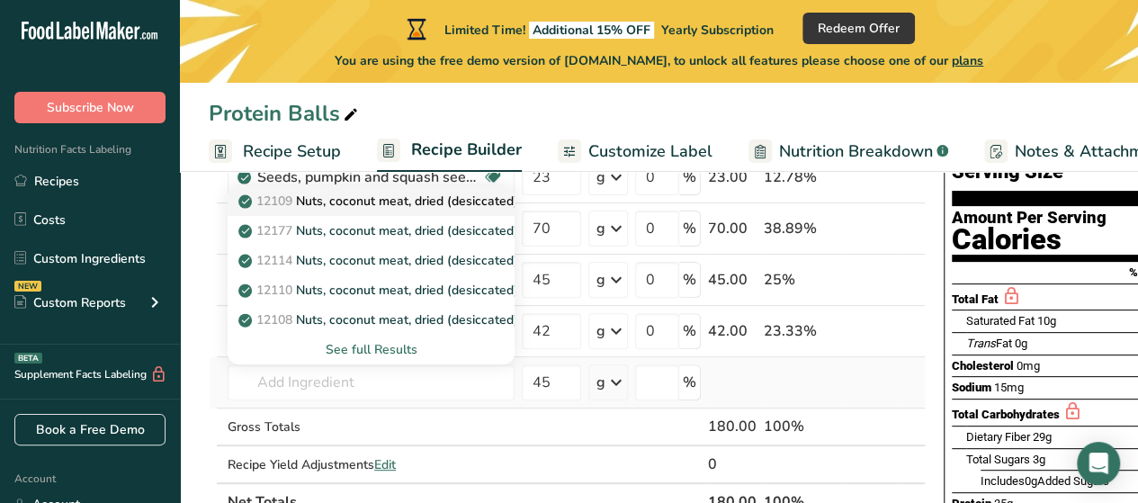
click at [367, 201] on p "12109 Nuts, coconut meat, dried (desiccated), sweetened, flaked, packaged" at bounding box center [467, 201] width 451 height 19
type input "Nuts, coconut meat, dried (desiccated), sweetened, flaked, packaged"
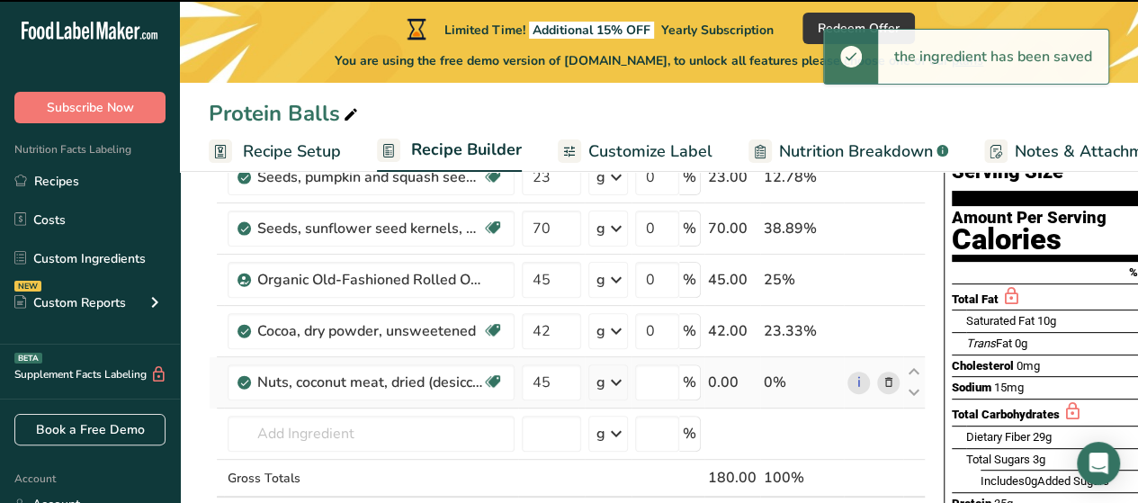
type input "0"
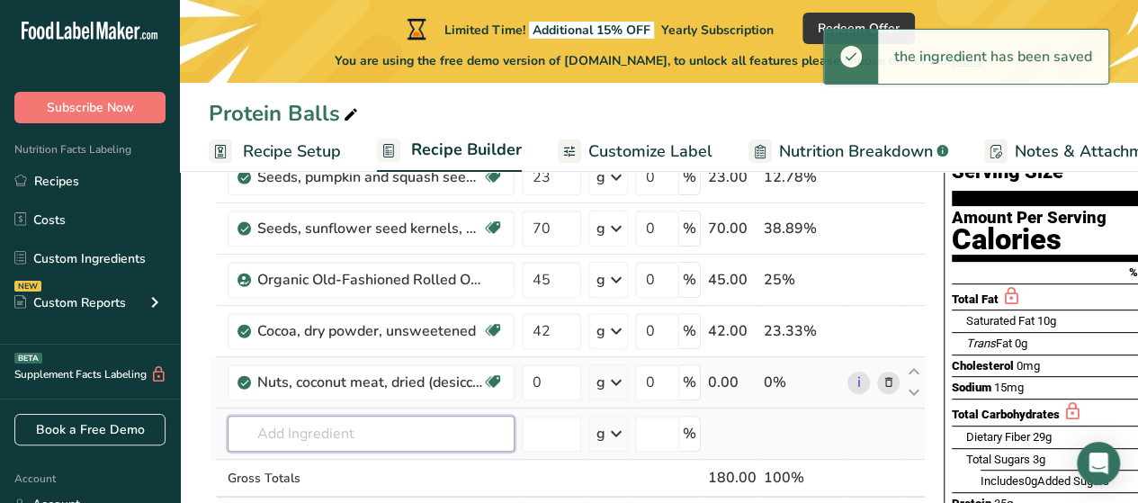
click at [427, 432] on input "text" at bounding box center [371, 434] width 287 height 36
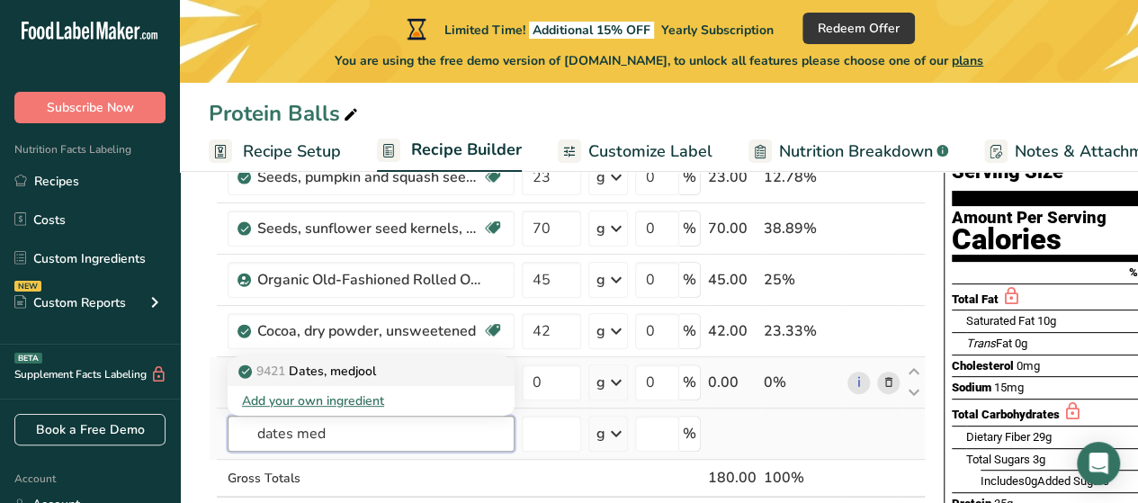
type input "dates med"
click at [359, 362] on p "9421 Dates, [GEOGRAPHIC_DATA]" at bounding box center [309, 371] width 134 height 19
type input "Dates, medjool"
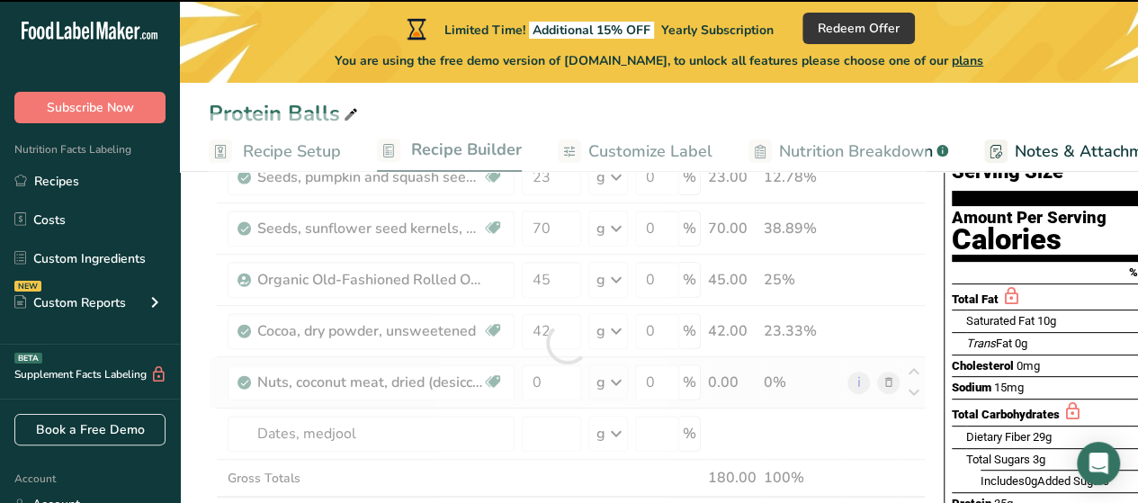
click at [554, 433] on div at bounding box center [567, 342] width 717 height 459
type input "0"
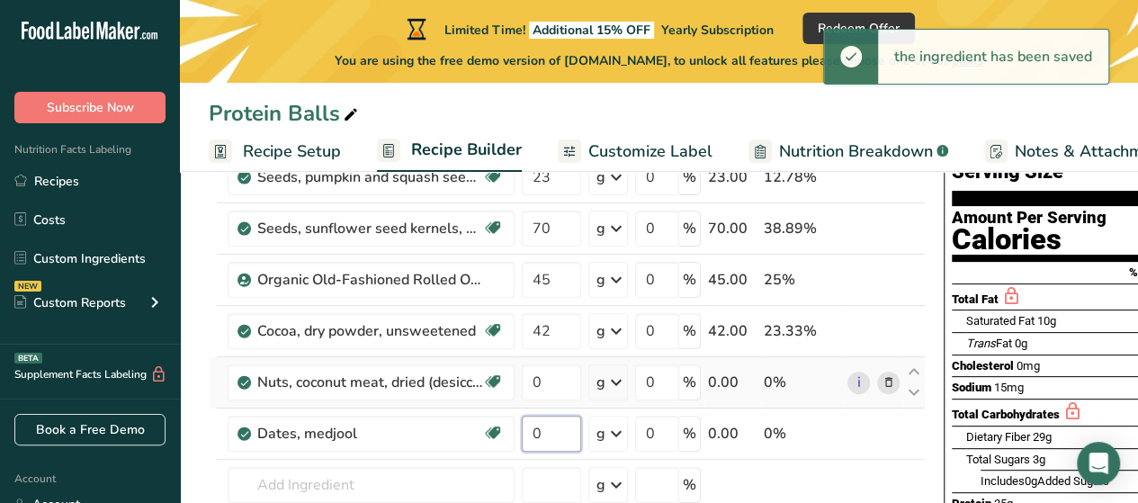
click at [554, 433] on input "0" at bounding box center [551, 434] width 59 height 36
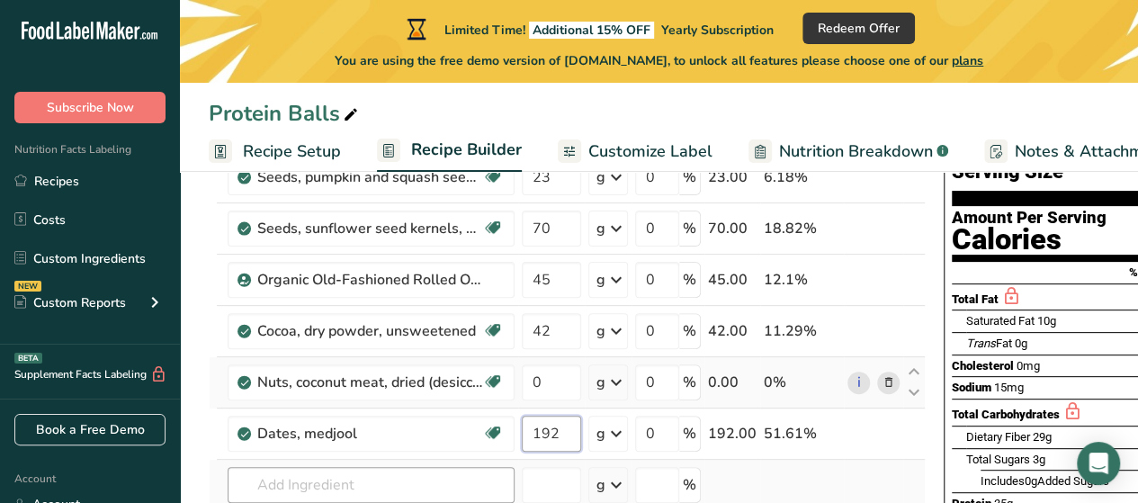
type input "192"
click at [396, 485] on div "Ingredient * Amount * Unit * Waste * .a-a{fill:#347362;}.b-a{fill:#fff;} Grams …" at bounding box center [567, 368] width 717 height 510
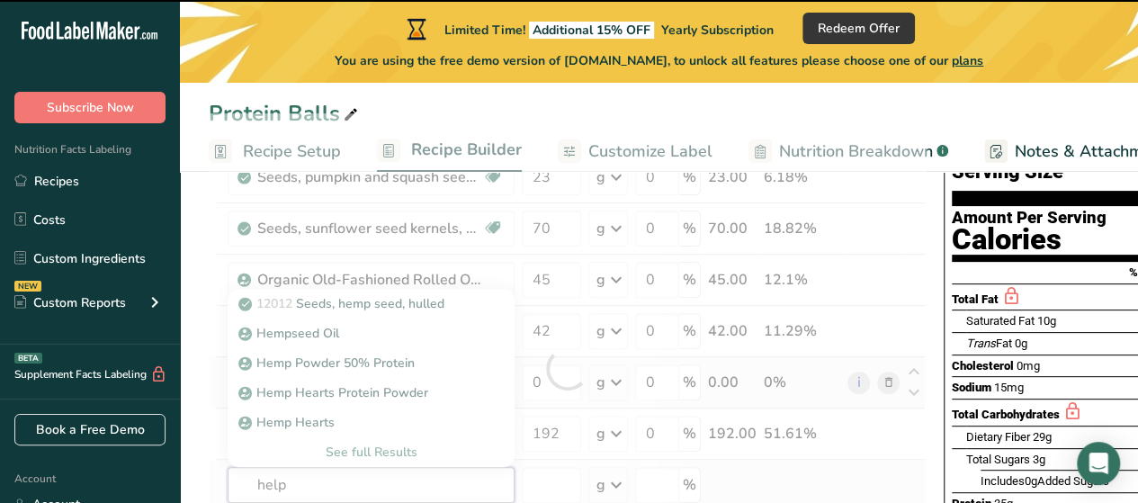
type input "help"
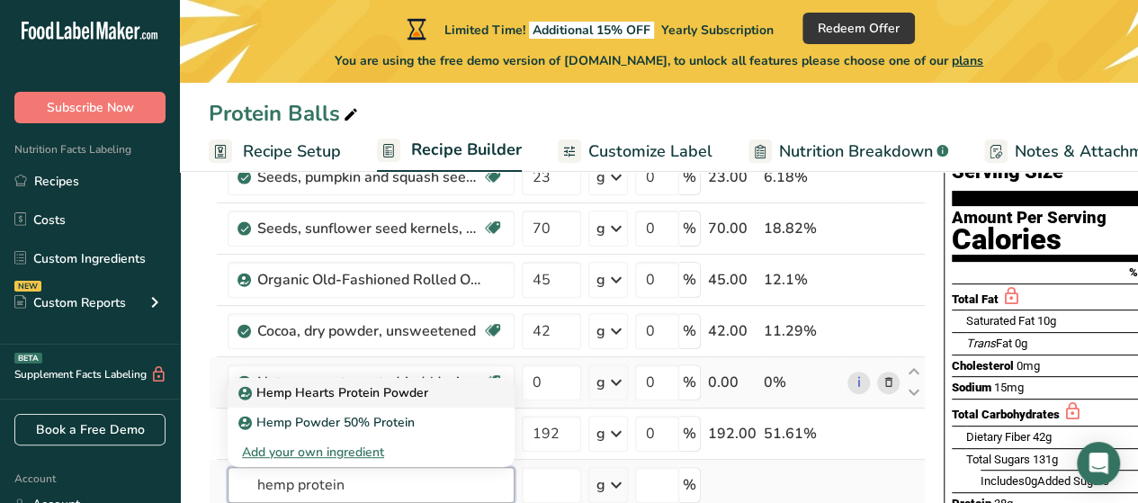
type input "hemp protein"
click at [352, 397] on p "Hemp Hearts Protein Powder" at bounding box center [335, 392] width 186 height 19
type input "Hemp Hearts Protein Powder"
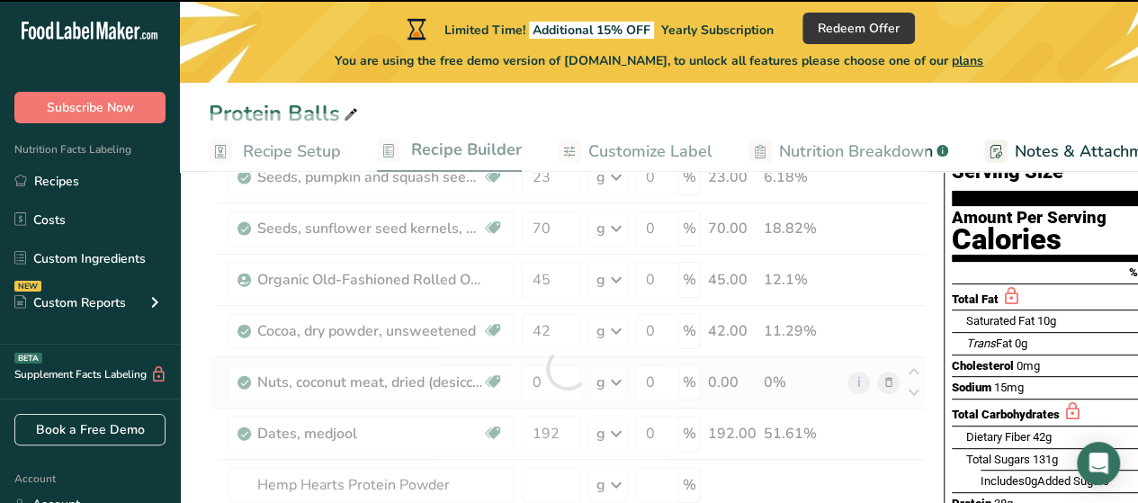
click at [537, 484] on div at bounding box center [567, 368] width 717 height 510
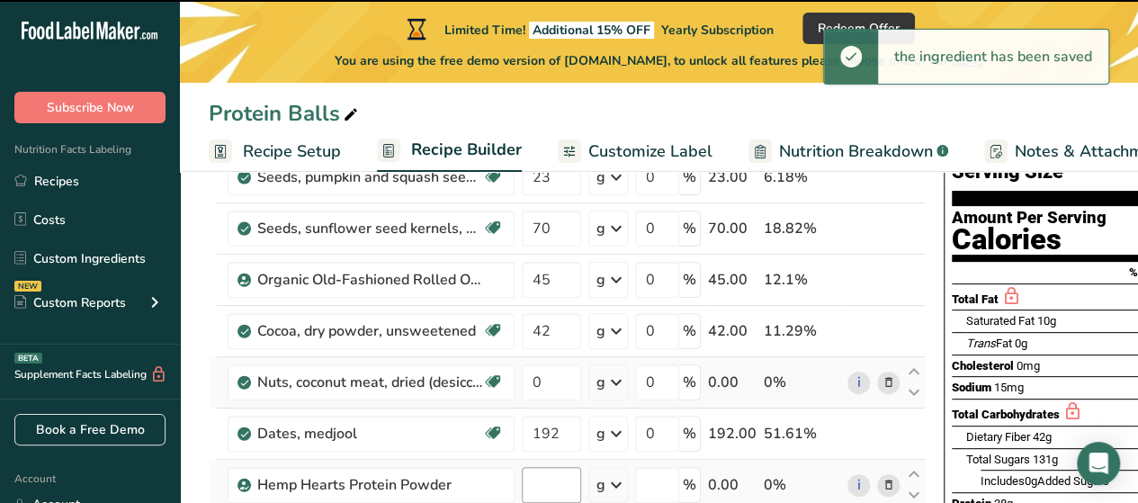
type input "0"
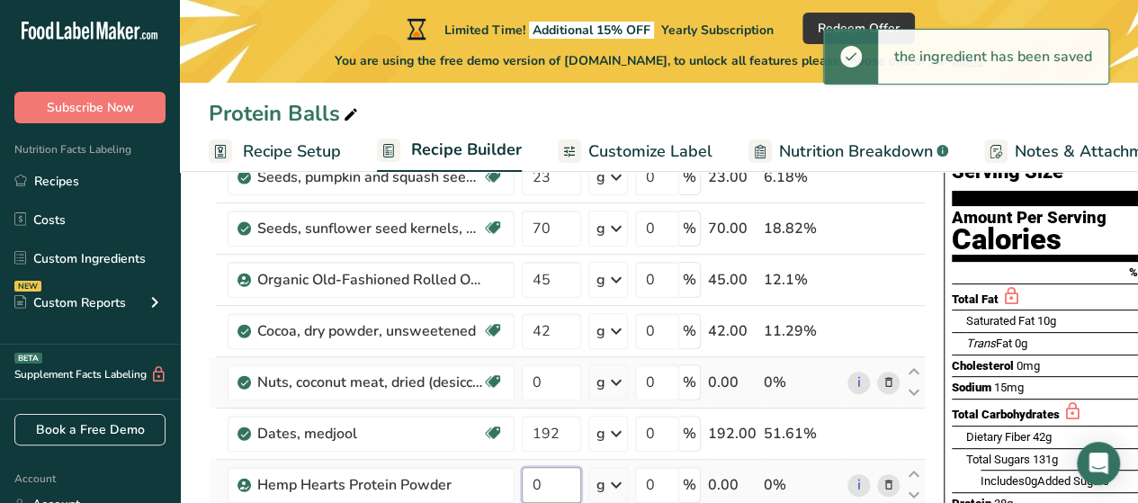
click at [545, 480] on input "0" at bounding box center [551, 485] width 59 height 36
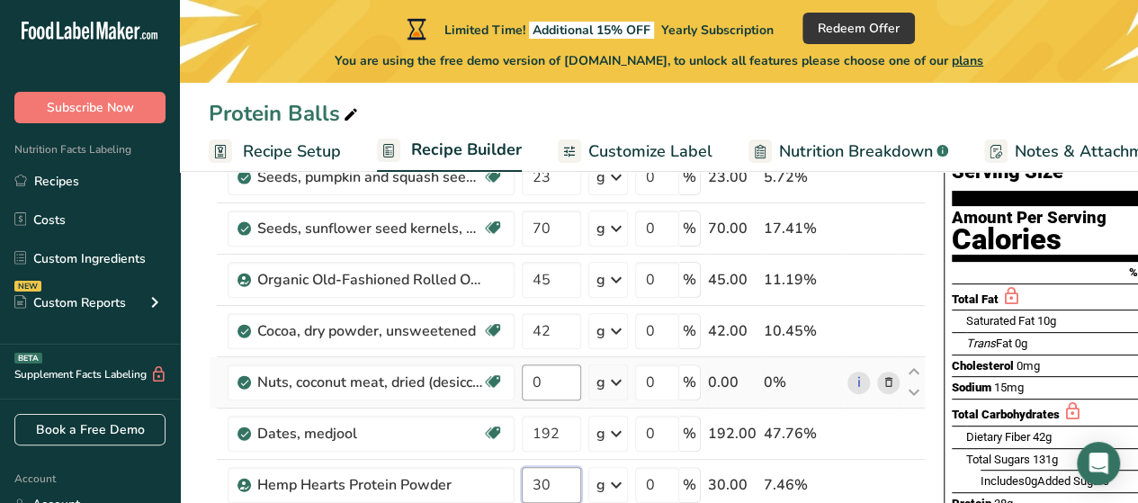
type input "30"
click at [552, 389] on div "Ingredient * Amount * Unit * Waste * .a-a{fill:#347362;}.b-a{fill:#fff;} Grams …" at bounding box center [567, 393] width 717 height 561
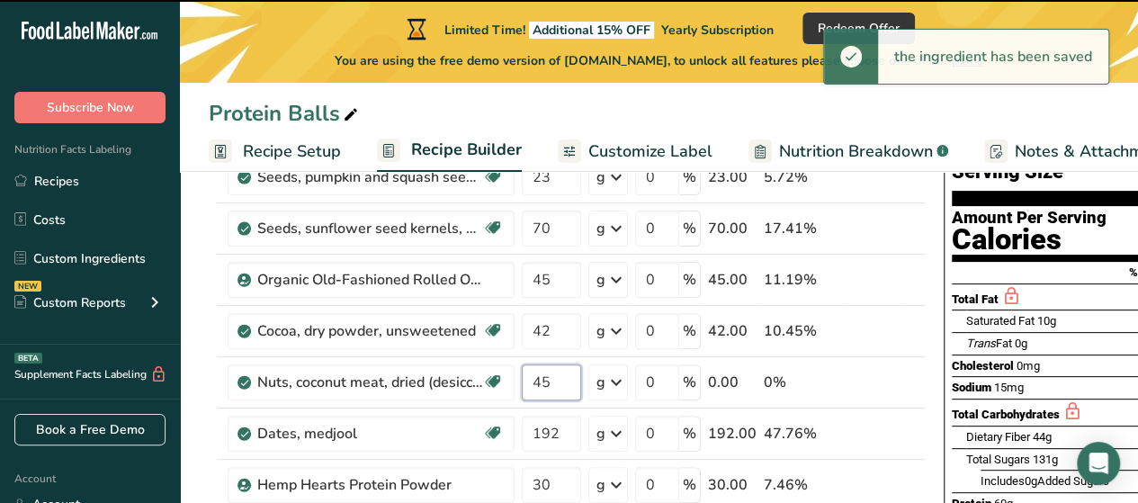
type input "0"
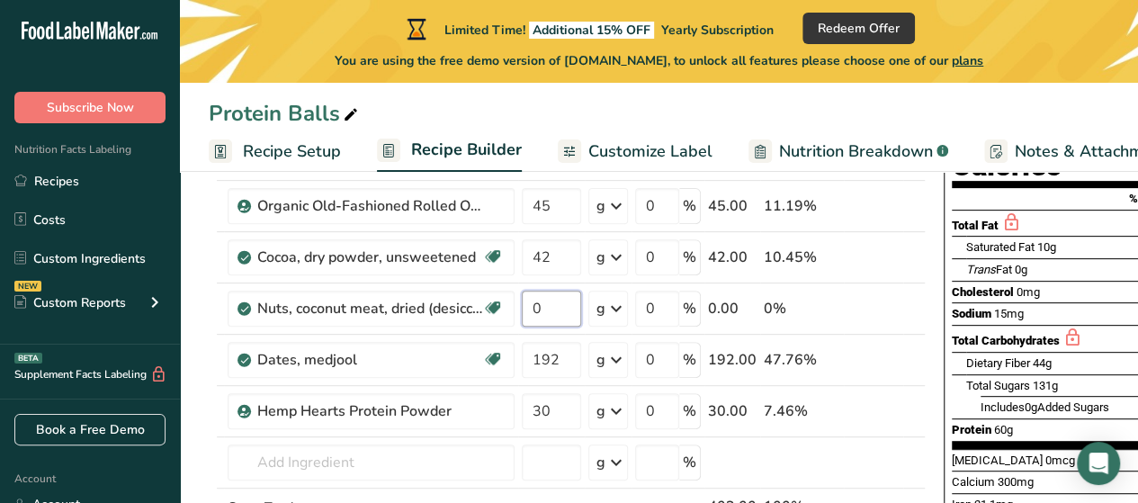
scroll to position [200, 0]
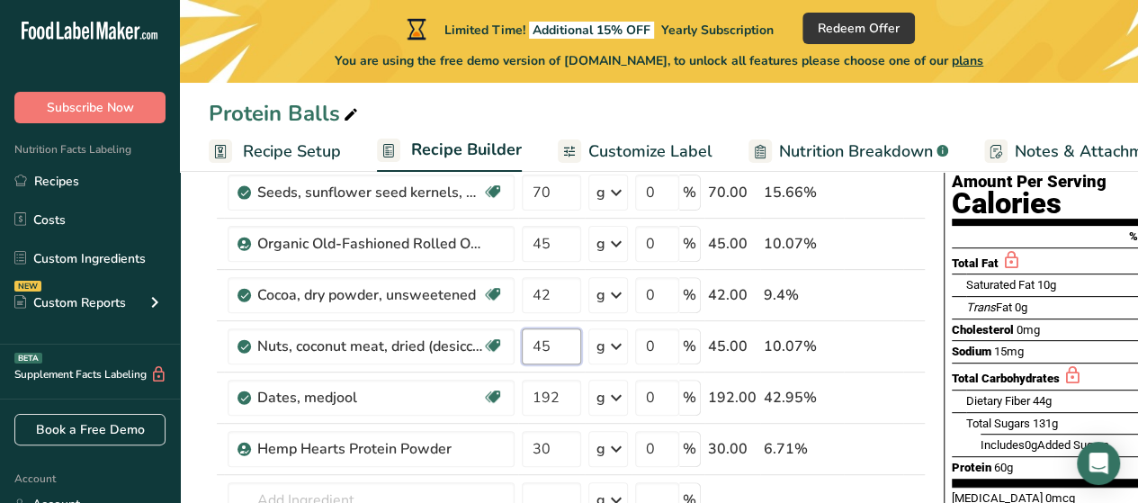
type input "45"
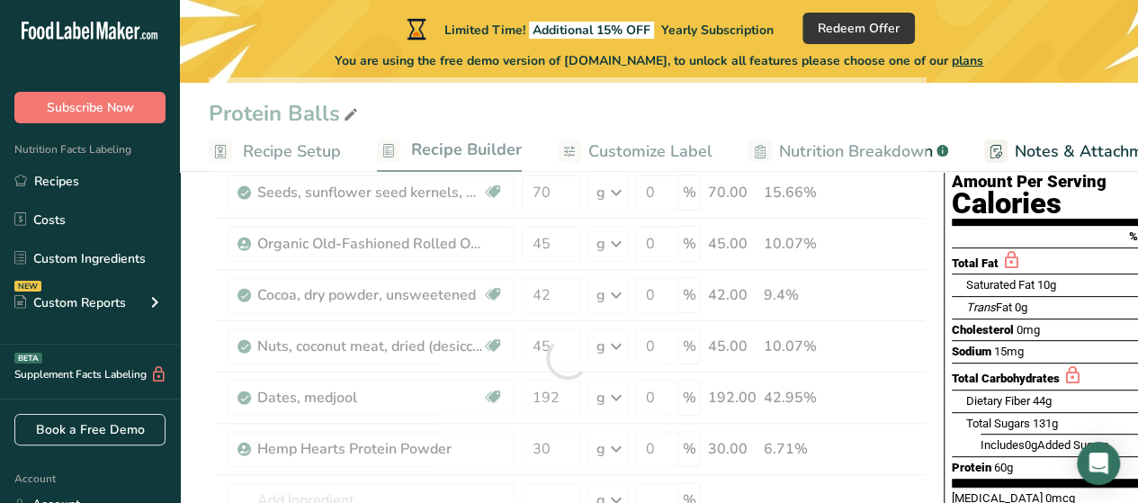
click at [1108, 119] on div "Protein Balls" at bounding box center [659, 113] width 958 height 32
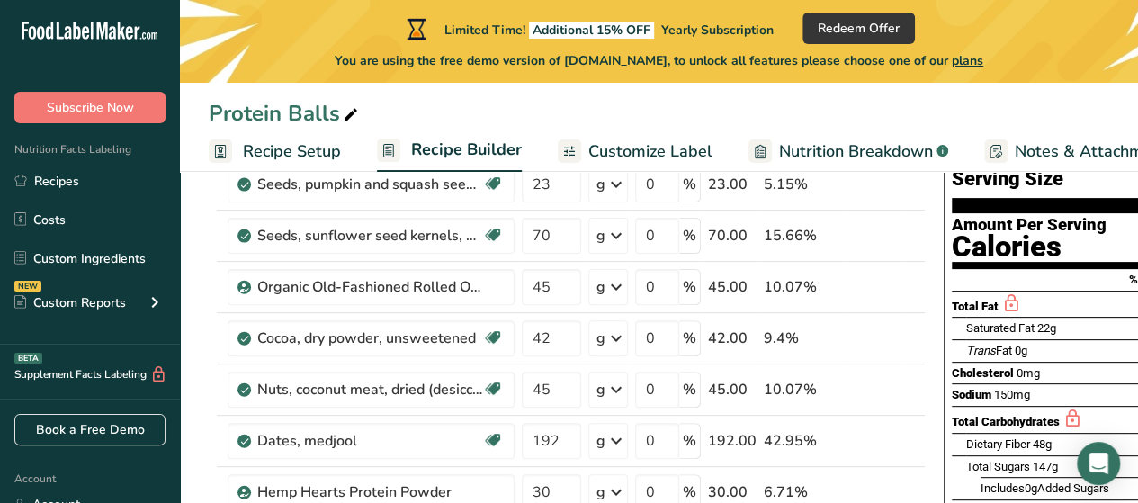
scroll to position [30, 0]
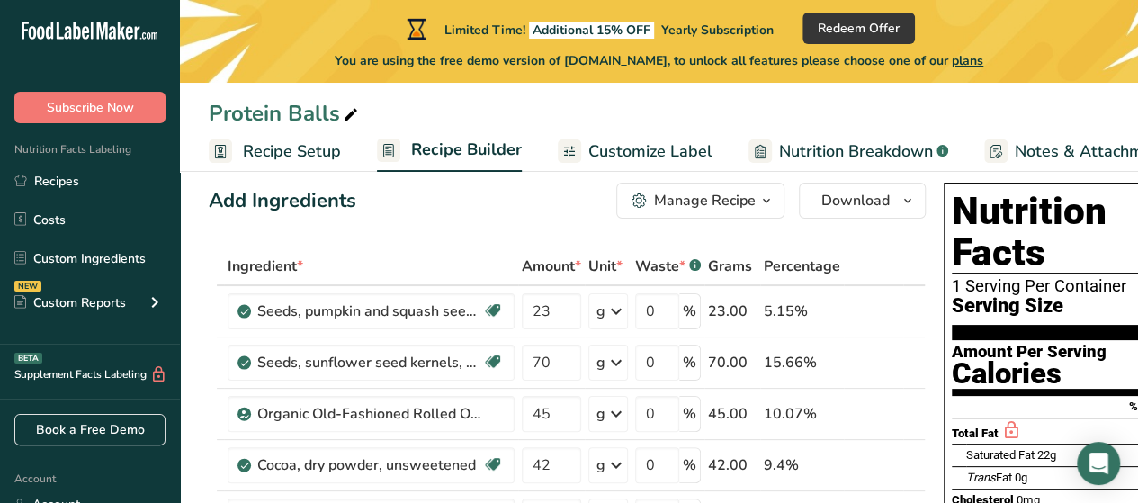
click at [998, 448] on span "Saturated Fat" at bounding box center [1000, 454] width 68 height 13
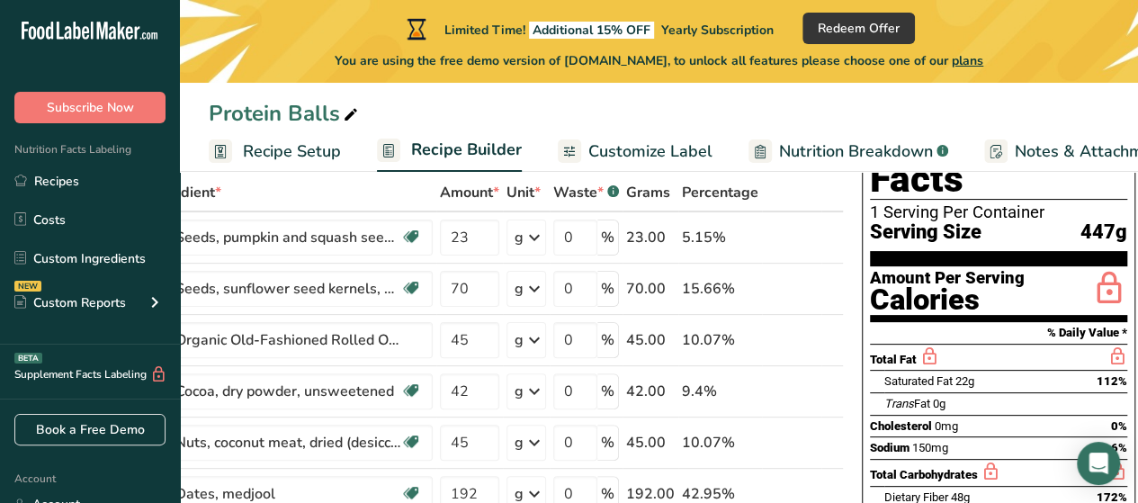
scroll to position [102, 0]
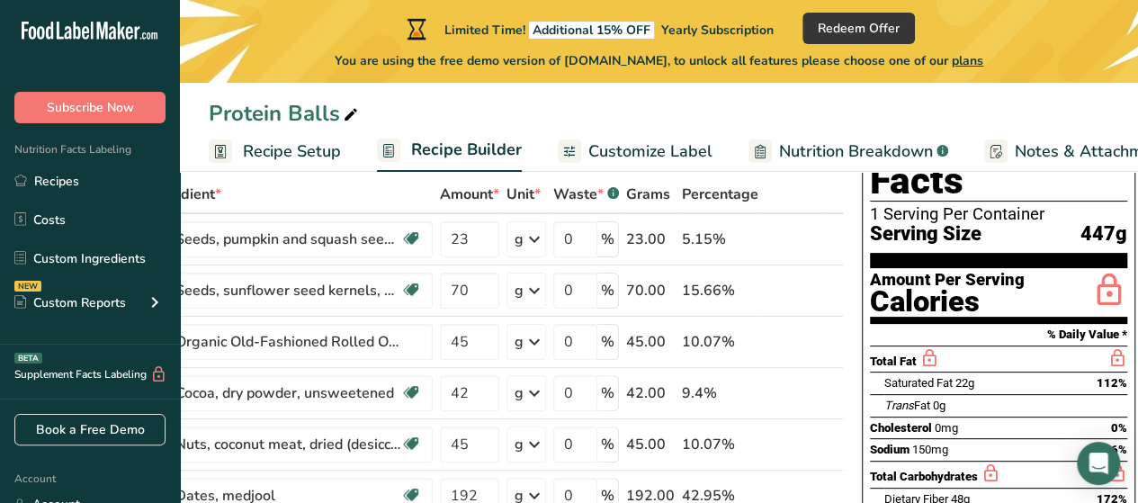
click at [968, 289] on div "Calories" at bounding box center [947, 302] width 155 height 26
click at [638, 154] on span "Customize Label" at bounding box center [650, 151] width 124 height 24
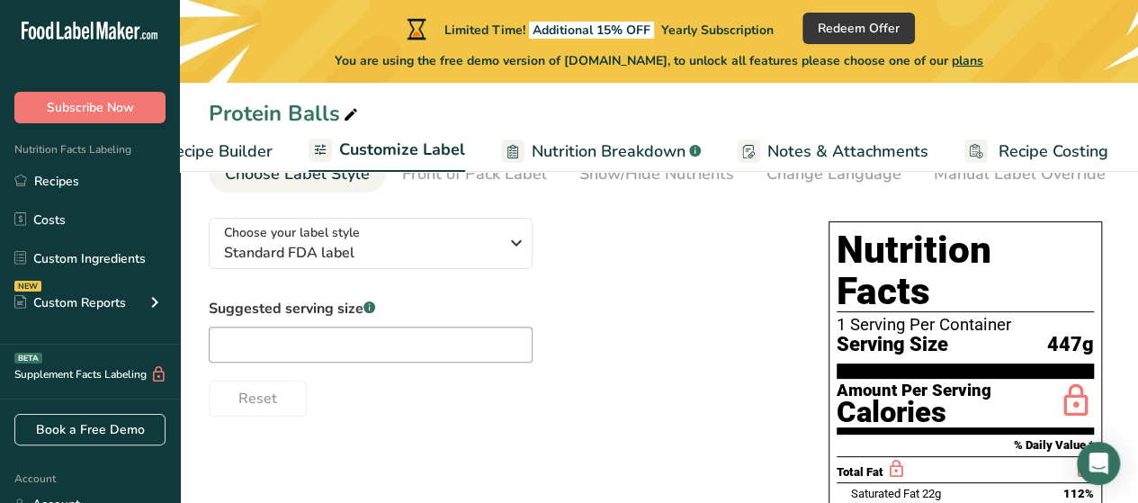
click at [613, 148] on span "Nutrition Breakdown" at bounding box center [609, 151] width 154 height 24
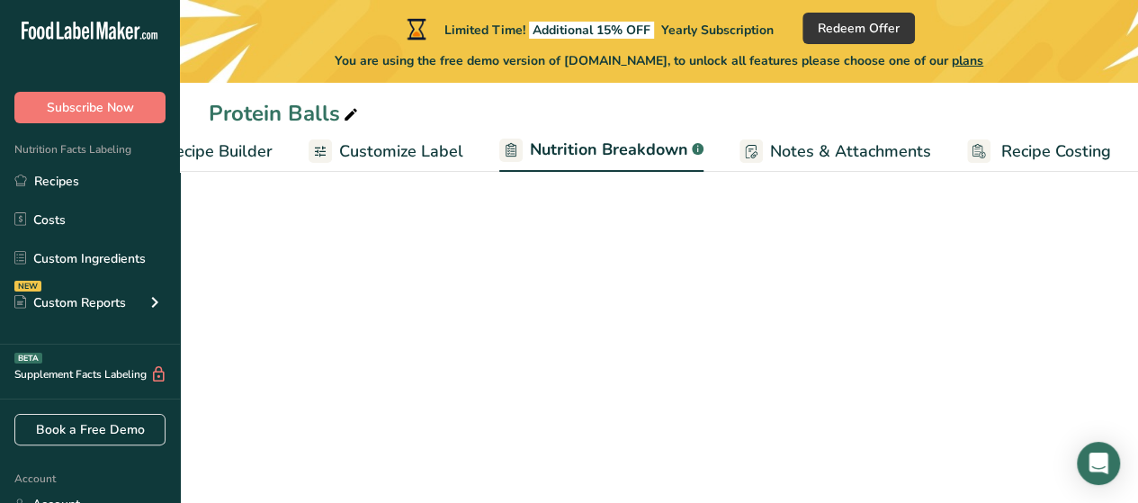
scroll to position [0, 247]
select select "Calories"
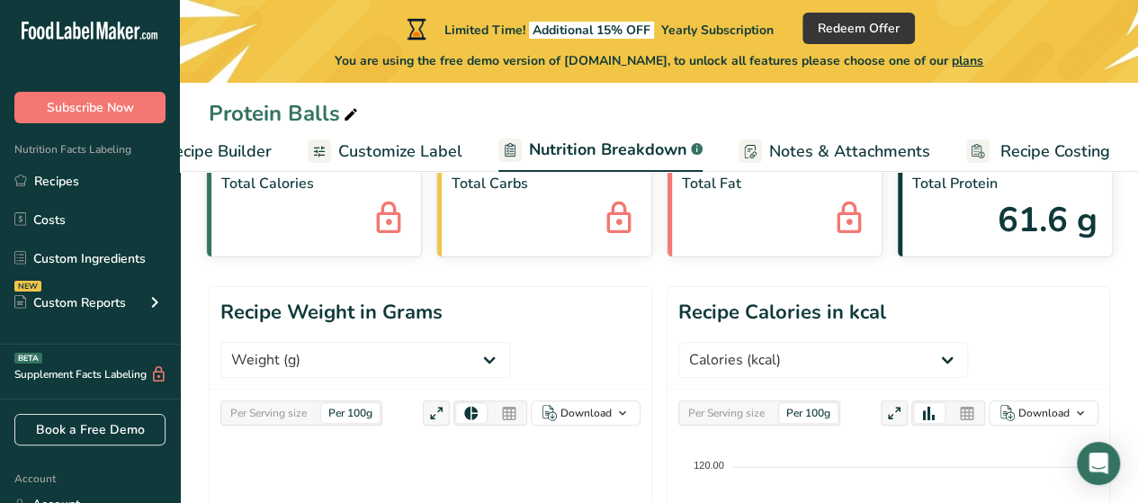
click at [684, 241] on div "Total Fat" at bounding box center [774, 209] width 216 height 96
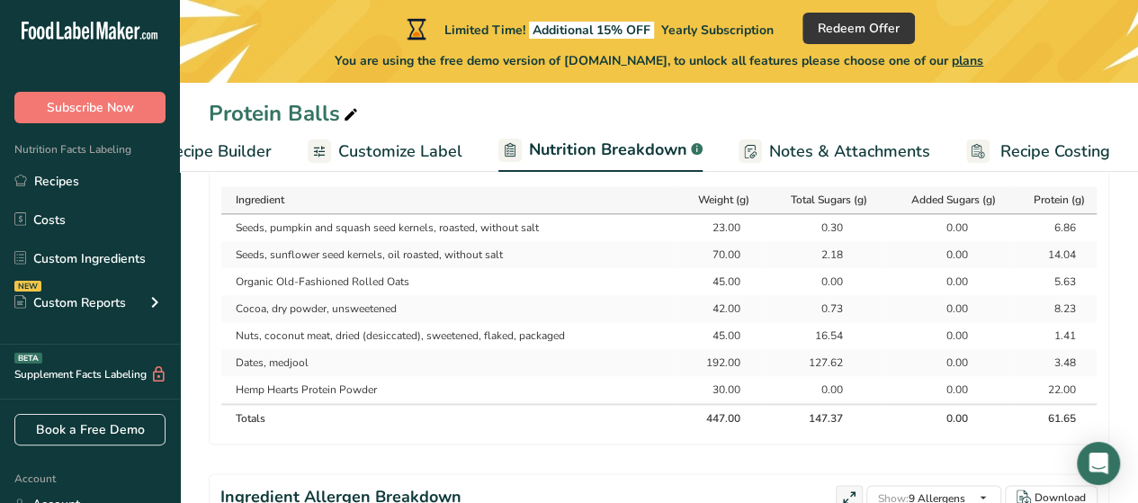
scroll to position [954, 0]
